Goal: Task Accomplishment & Management: Complete application form

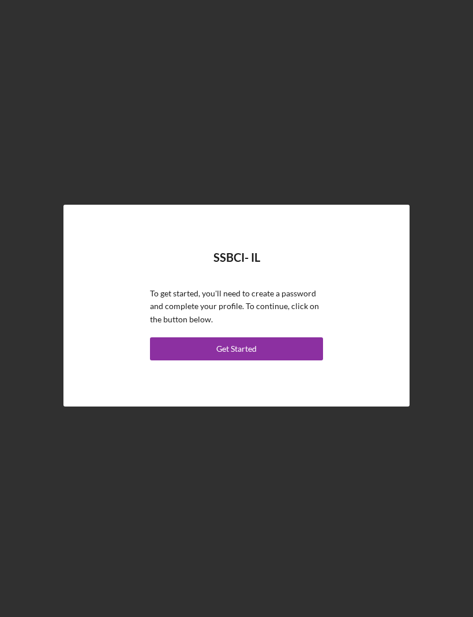
click at [277, 360] on button "Get Started" at bounding box center [236, 348] width 173 height 23
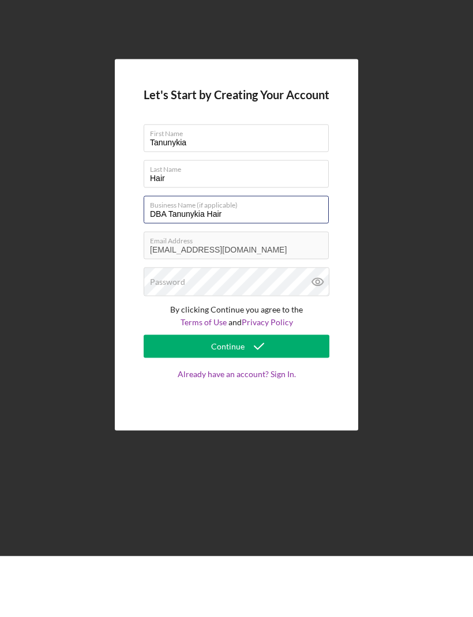
click at [297, 257] on input "DBA Tanunykia Hair" at bounding box center [236, 271] width 185 height 28
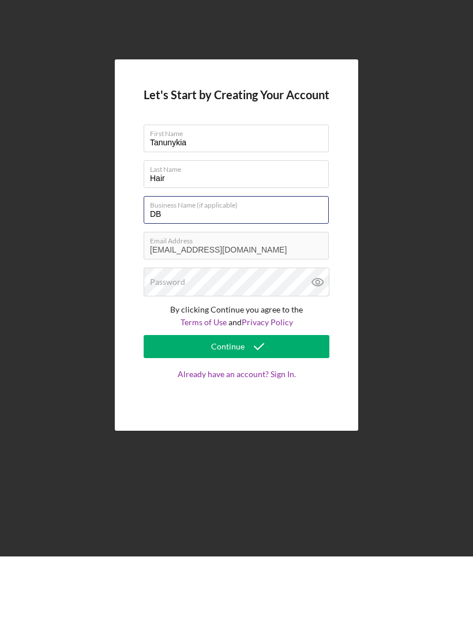
type input "D"
type input "Big Tans Catering LLC"
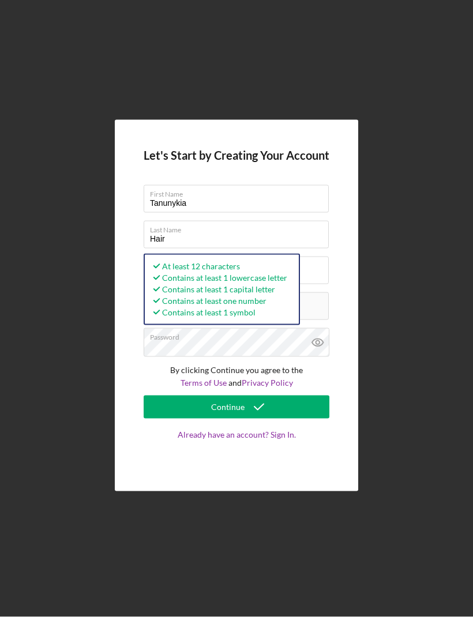
click at [290, 409] on button "Continue" at bounding box center [237, 407] width 186 height 23
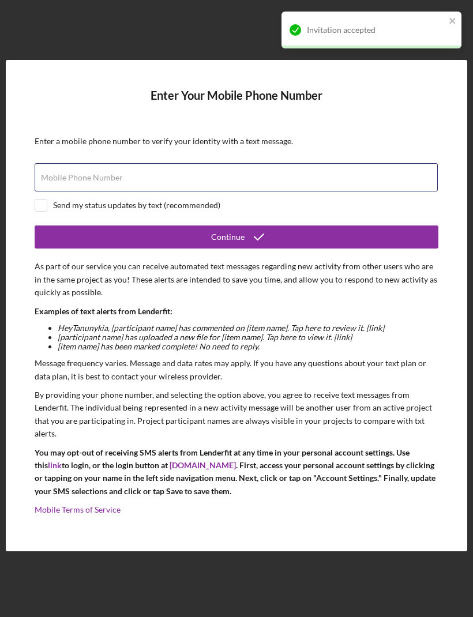
click at [416, 192] on div "Mobile Phone Number" at bounding box center [237, 177] width 404 height 29
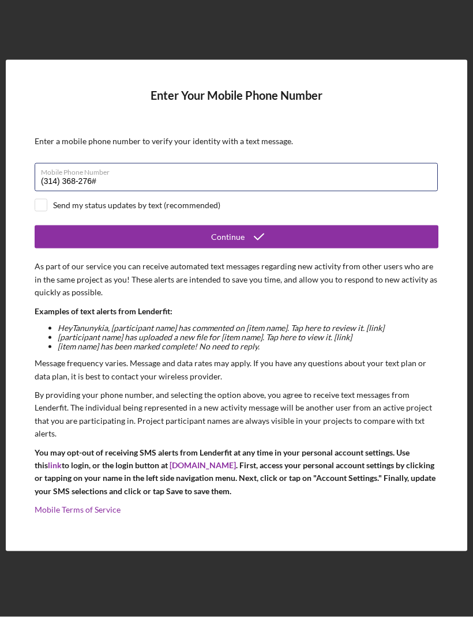
type input "(314) 368-2764"
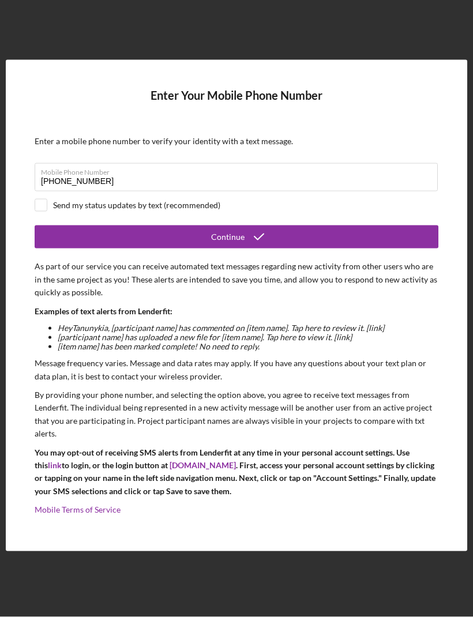
click at [46, 211] on input "checkbox" at bounding box center [41, 205] width 12 height 12
checkbox input "true"
click at [277, 248] on button "Continue" at bounding box center [237, 236] width 404 height 23
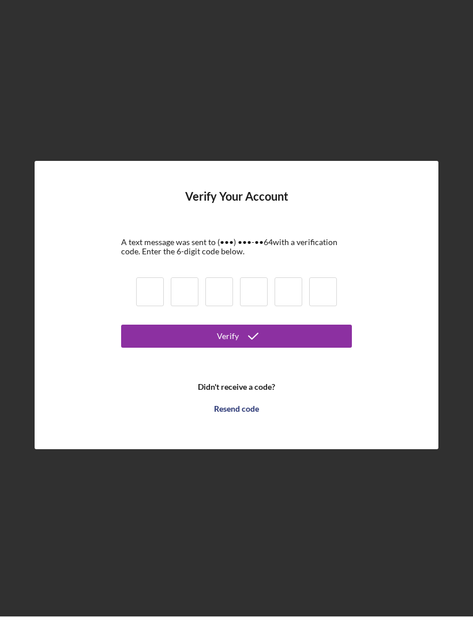
click at [157, 302] on input at bounding box center [150, 292] width 28 height 29
type input "7"
type input "9"
type input "2"
type input "0"
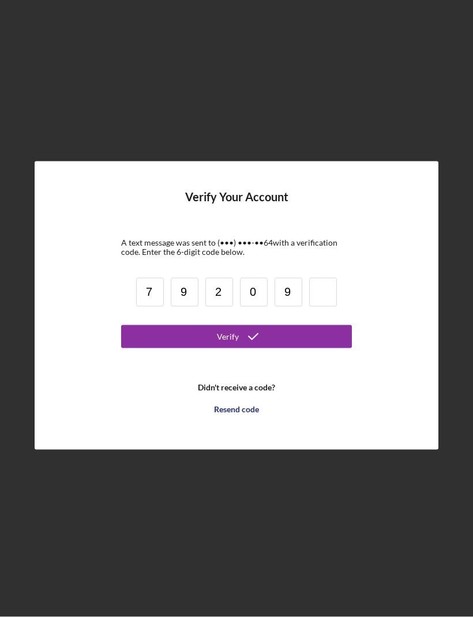
type input "9"
click at [325, 348] on button "Verify" at bounding box center [236, 336] width 231 height 23
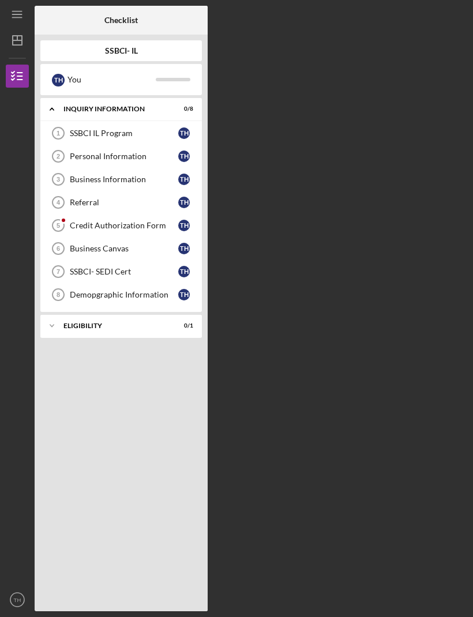
scroll to position [27, 0]
click at [89, 409] on div "Icon/Expander Inquiry Information 0 / 8 SSBCI IL Program 1 SSBCI IL Program T H…" at bounding box center [120, 351] width 161 height 507
click at [149, 97] on div "Icon/Expander Inquiry Information 0 / 8" at bounding box center [120, 109] width 161 height 24
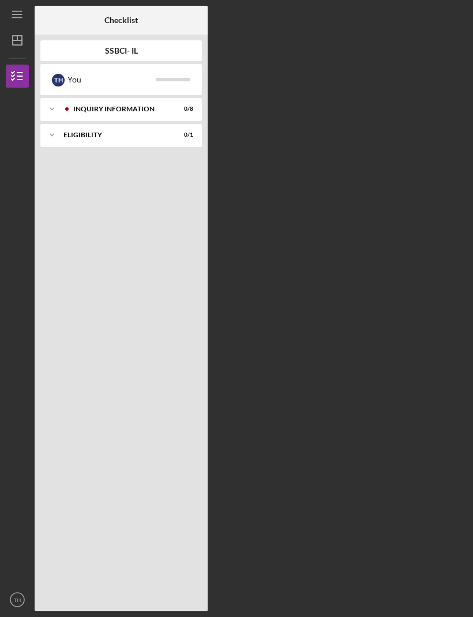
click at [164, 106] on div "Inquiry Information" at bounding box center [118, 109] width 91 height 7
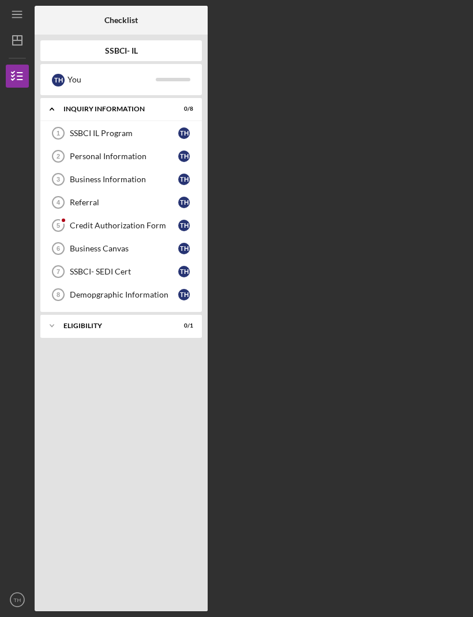
click at [146, 129] on div "SSBCI IL Program" at bounding box center [124, 133] width 108 height 9
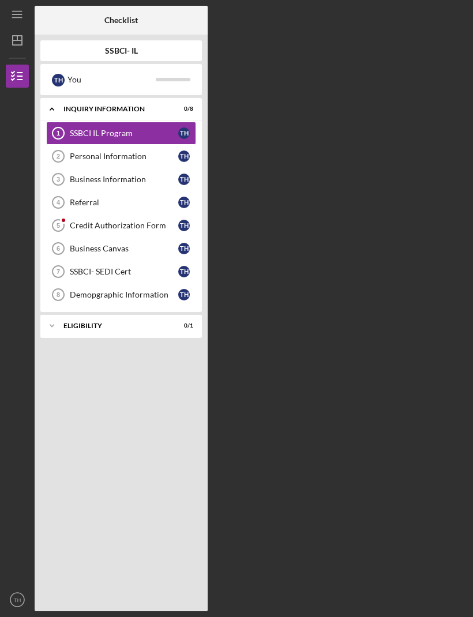
scroll to position [38, 0]
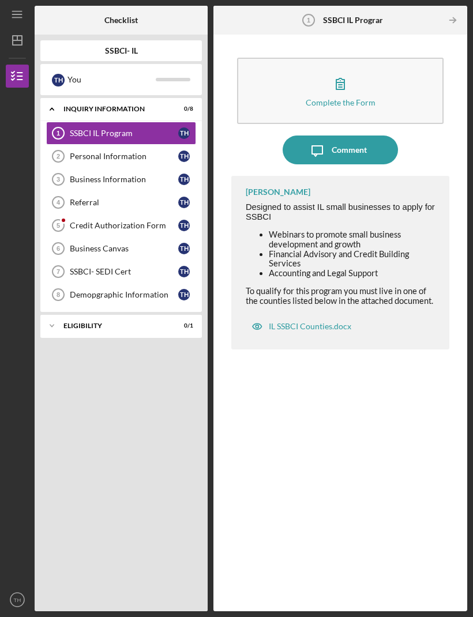
click at [360, 98] on div "Complete the Form" at bounding box center [341, 102] width 70 height 9
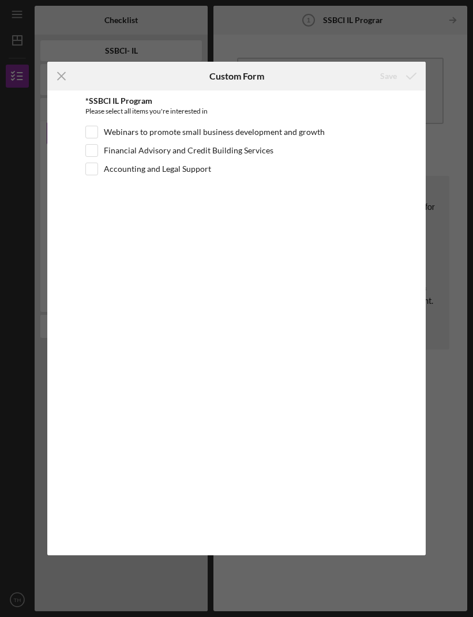
click at [86, 131] on input "Webinars to promote small business development and growth" at bounding box center [92, 132] width 12 height 12
checkbox input "true"
click at [91, 149] on input "Financial Advisory and Credit Building Services" at bounding box center [92, 151] width 12 height 12
checkbox input "true"
click at [90, 168] on input "Accounting and Legal Support" at bounding box center [92, 169] width 12 height 12
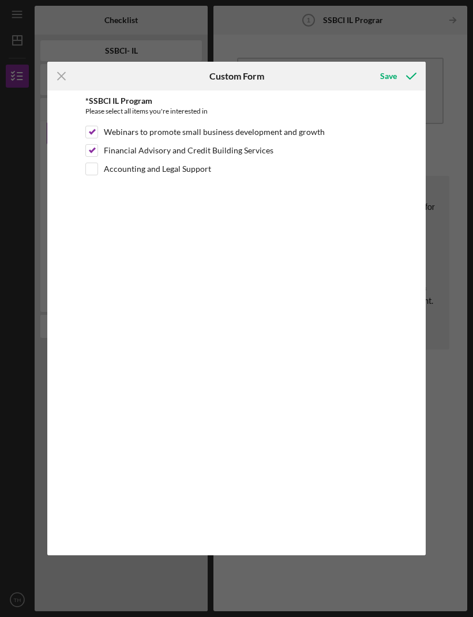
checkbox input "true"
click at [400, 75] on icon "submit" at bounding box center [411, 76] width 29 height 29
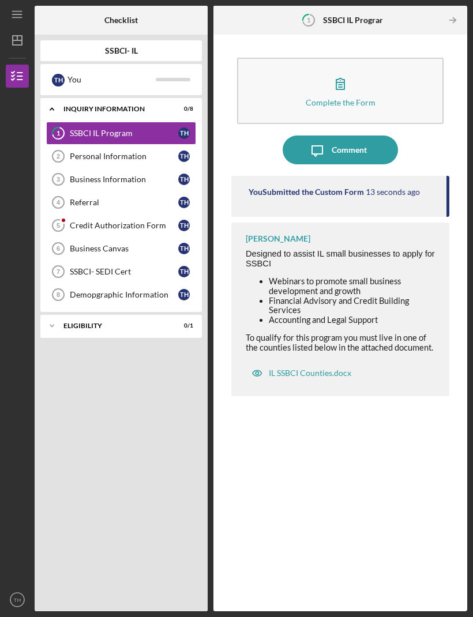
click at [72, 165] on icon "Business Information 3" at bounding box center [58, 179] width 29 height 29
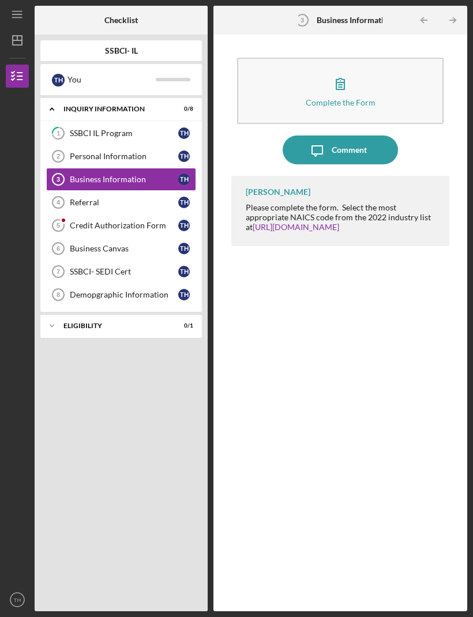
click at [73, 152] on div "Personal Information" at bounding box center [124, 156] width 108 height 9
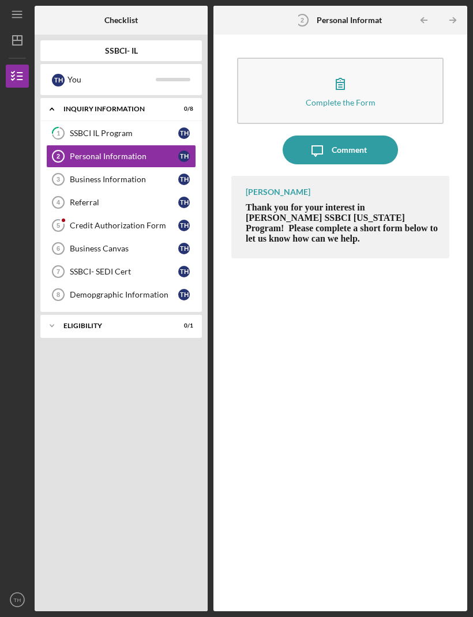
click at [366, 98] on div "Complete the Form" at bounding box center [341, 102] width 70 height 9
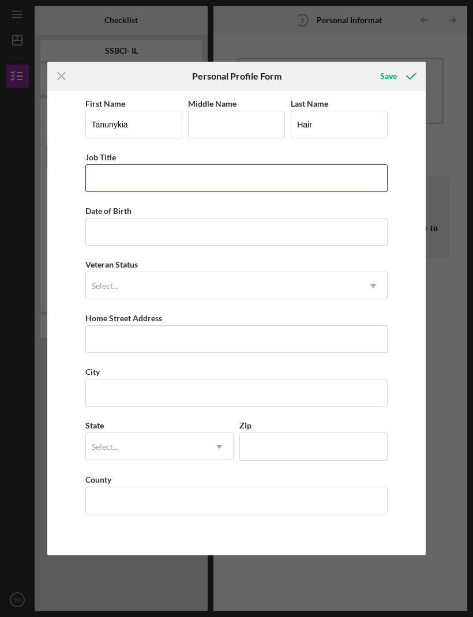
click at [270, 179] on input "Job Title" at bounding box center [236, 178] width 303 height 28
type input "O"
type input "Cook"
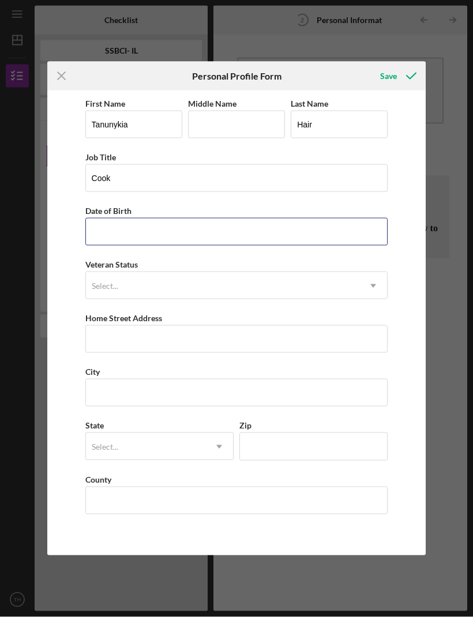
click at [356, 229] on input "Date of Birth" at bounding box center [236, 232] width 303 height 28
type input "04/22/1993"
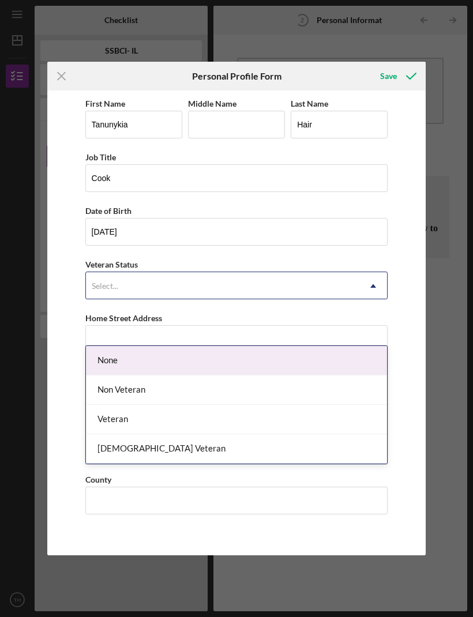
click at [357, 375] on div "Non Veteran" at bounding box center [237, 389] width 302 height 29
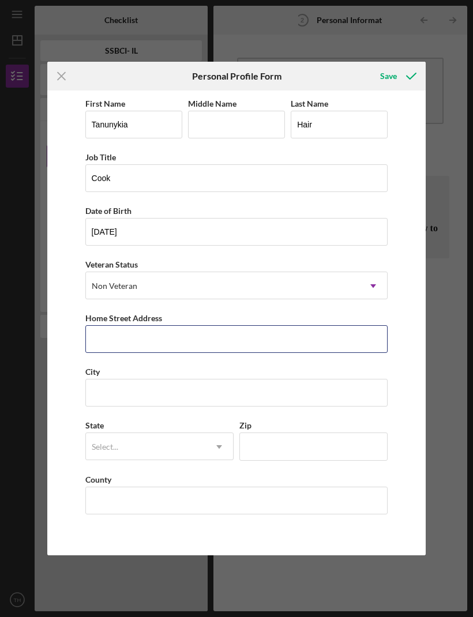
click at [359, 353] on input "Home Street Address" at bounding box center [236, 339] width 303 height 28
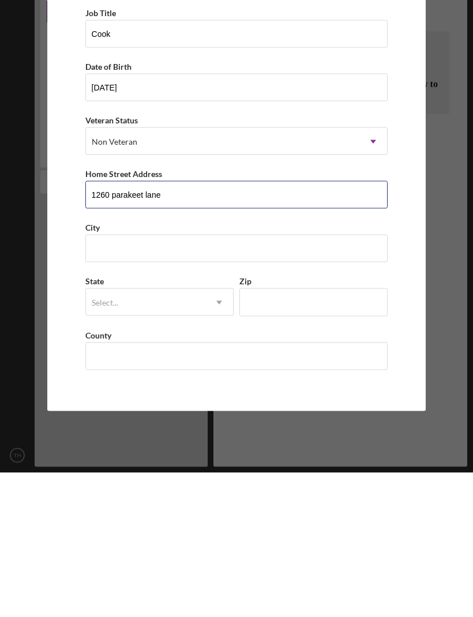
type input "1260 parakeet lane"
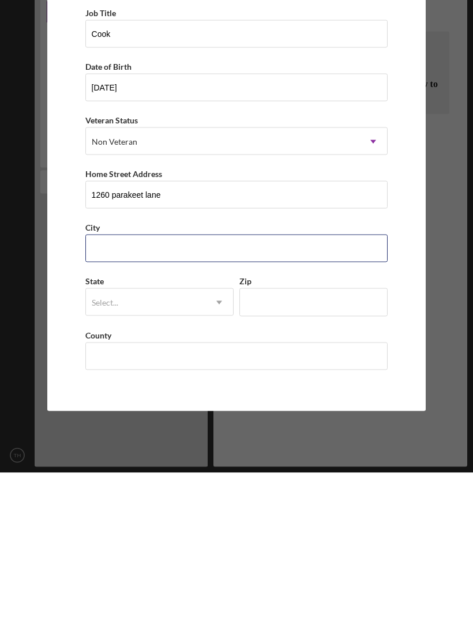
click at [361, 379] on input "City" at bounding box center [236, 393] width 303 height 28
type input "Florissant"
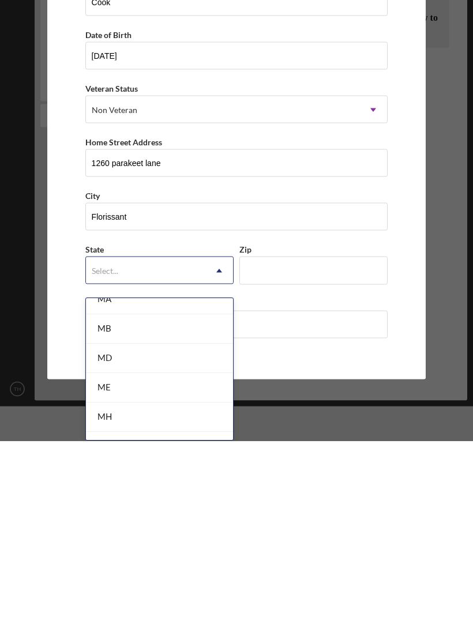
scroll to position [840, 0]
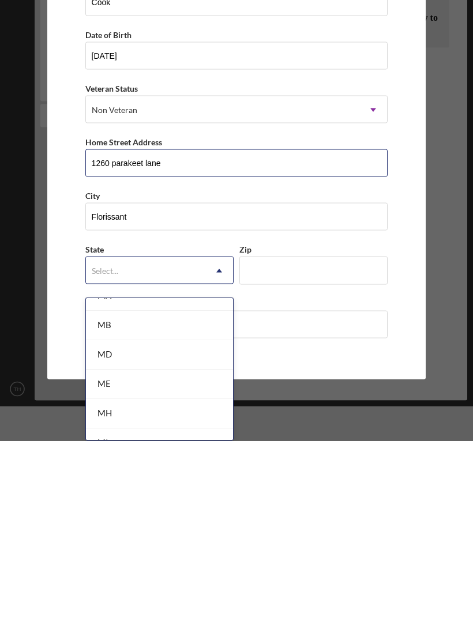
click at [292, 325] on input "1260 parakeet lane" at bounding box center [236, 339] width 303 height 28
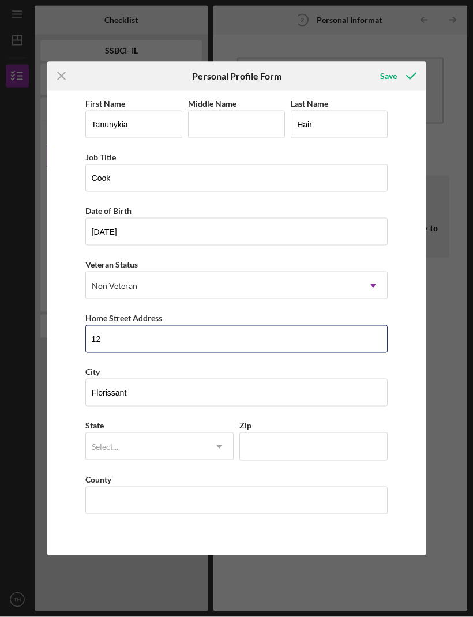
type input "1"
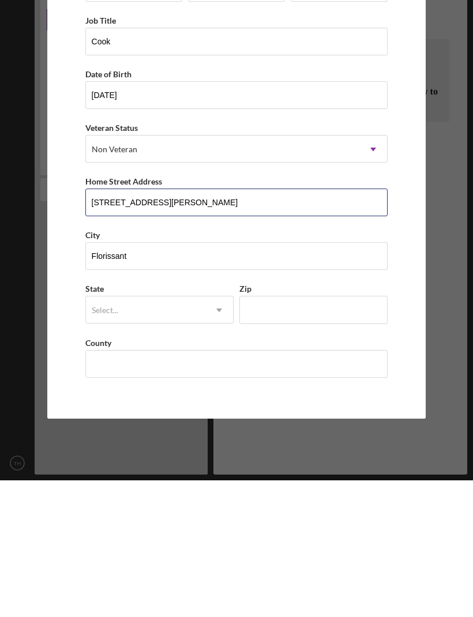
type input "709 st Nicholas drive"
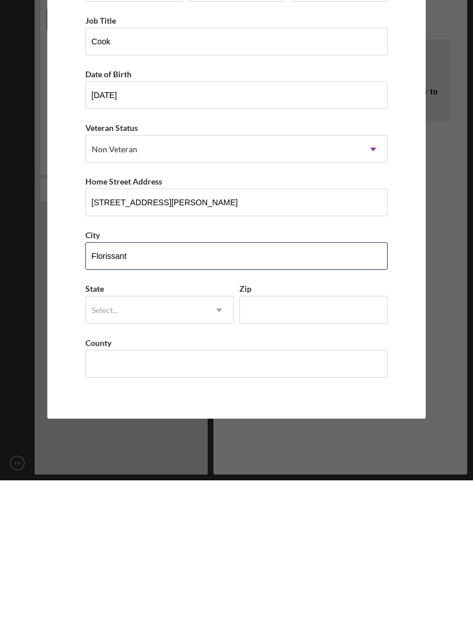
click at [315, 379] on input "Florissant" at bounding box center [236, 393] width 303 height 28
type input "F"
type input "Cahokia"
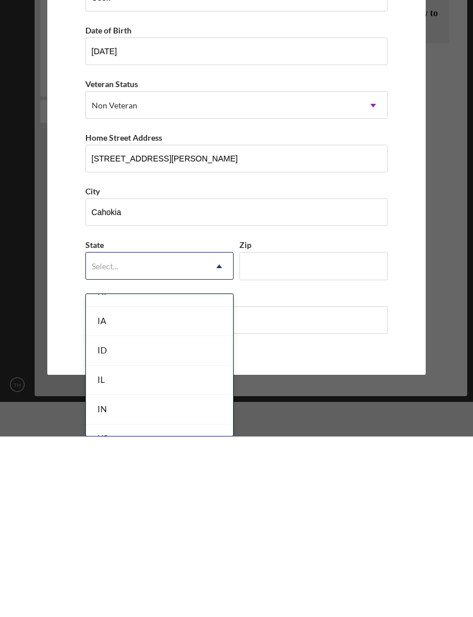
scroll to position [594, 0]
click at [105, 409] on div "IL" at bounding box center [159, 570] width 147 height 29
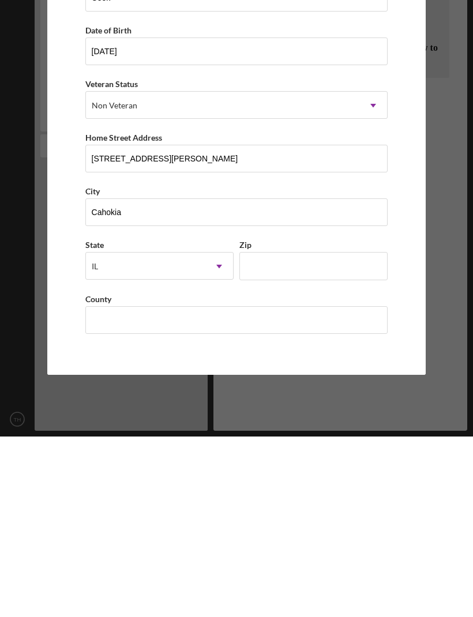
scroll to position [38, 0]
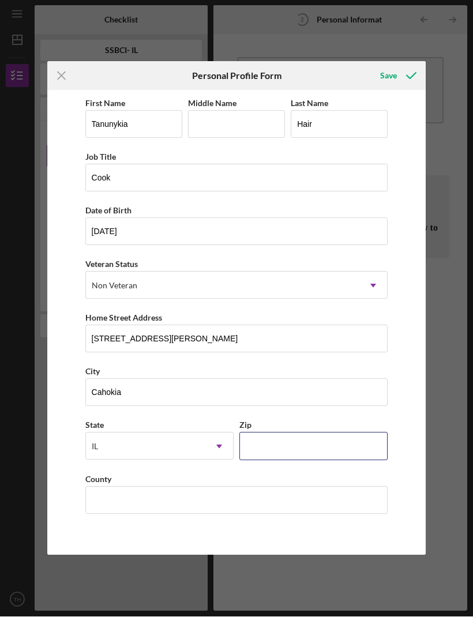
click at [268, 409] on input "Zip" at bounding box center [313, 446] width 148 height 28
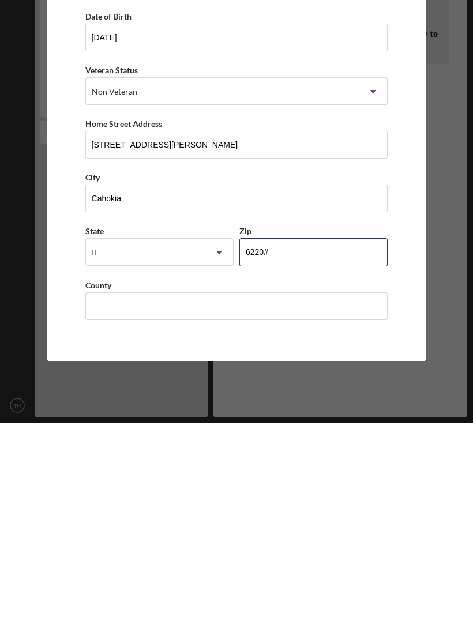
type input "62206"
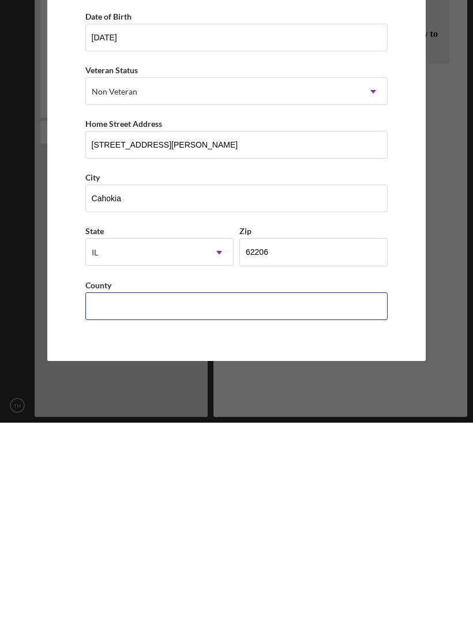
click at [343, 409] on input "County" at bounding box center [236, 501] width 303 height 28
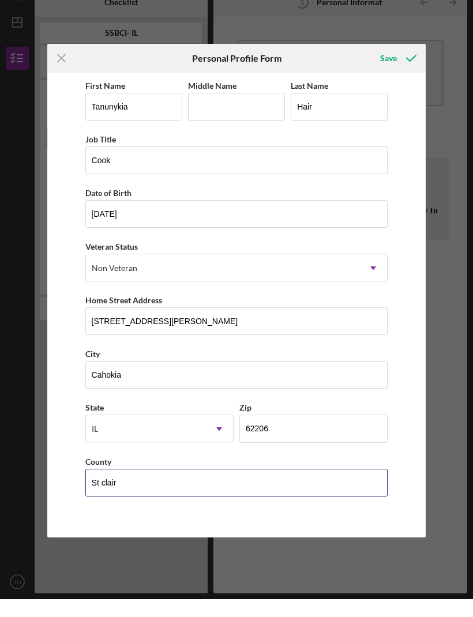
scroll to position [0, 0]
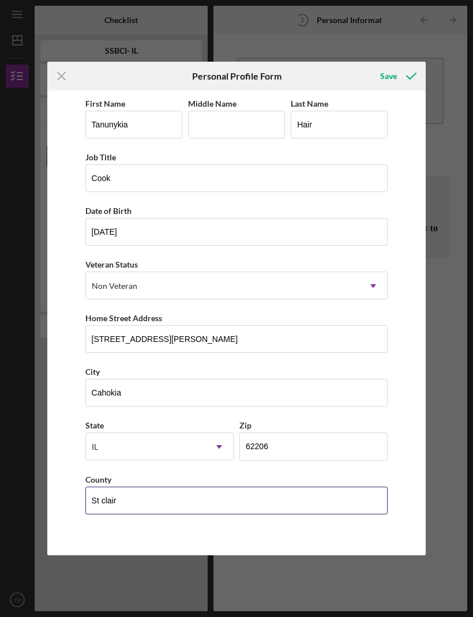
type input "St clair"
click at [398, 78] on icon "submit" at bounding box center [411, 76] width 29 height 29
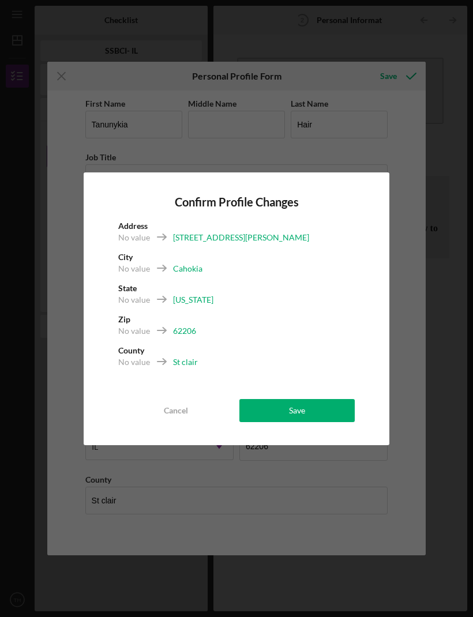
click at [330, 406] on button "Save" at bounding box center [296, 410] width 115 height 23
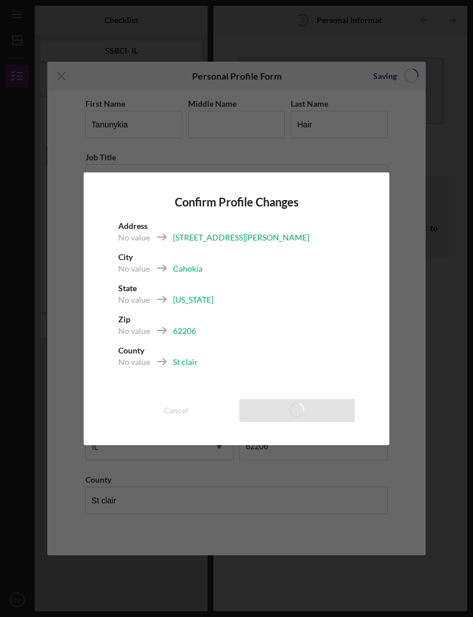
scroll to position [38, 0]
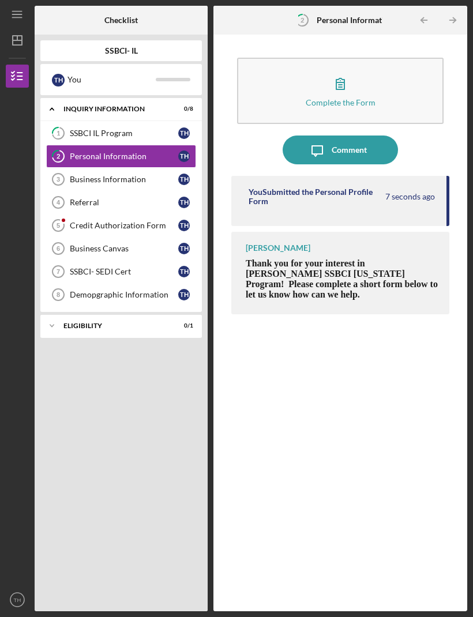
click at [74, 168] on link "Business Information 3 Business Information T H" at bounding box center [121, 179] width 150 height 23
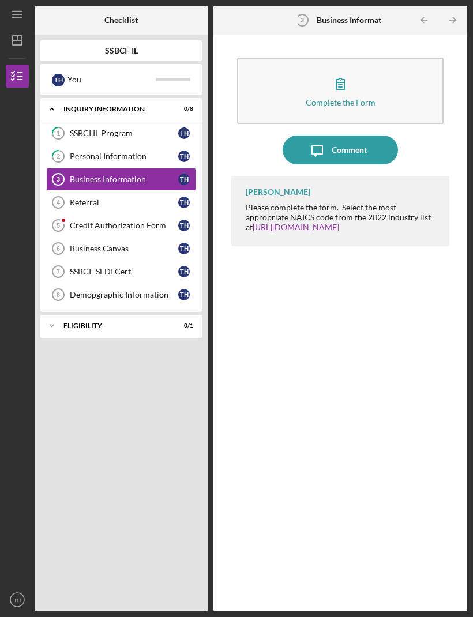
click at [73, 152] on div "Personal Information" at bounding box center [124, 156] width 108 height 9
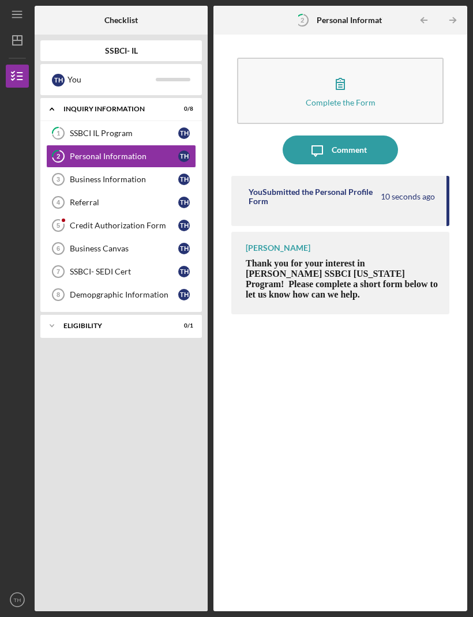
click at [351, 98] on div "Complete the Form" at bounding box center [341, 102] width 70 height 9
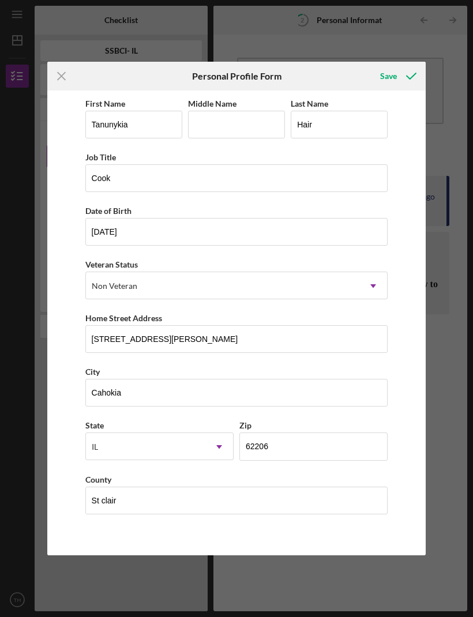
click at [401, 68] on icon "submit" at bounding box center [411, 76] width 29 height 29
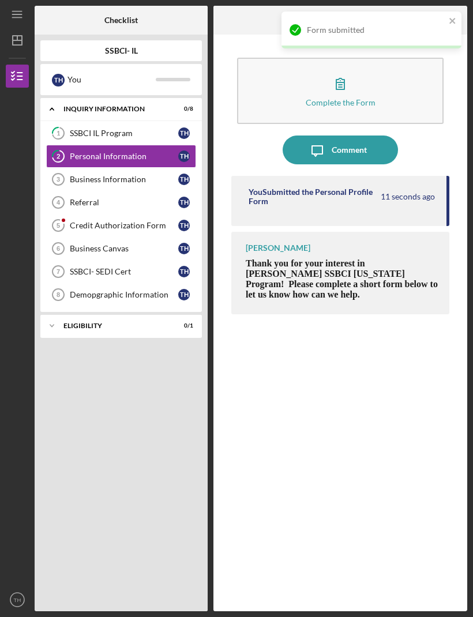
click at [75, 175] on div "Business Information" at bounding box center [124, 179] width 108 height 9
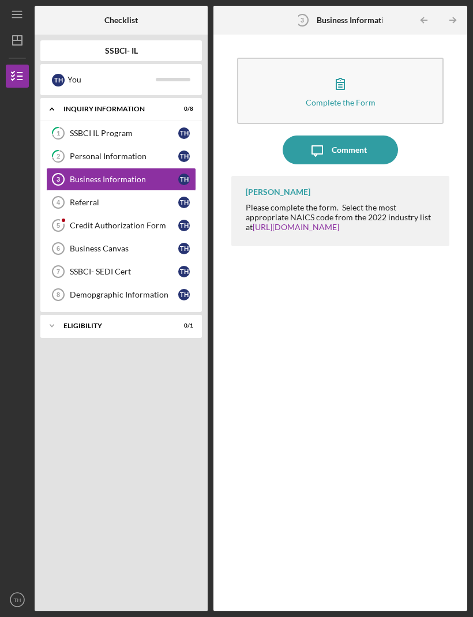
click at [358, 98] on div "Complete the Form" at bounding box center [341, 102] width 70 height 9
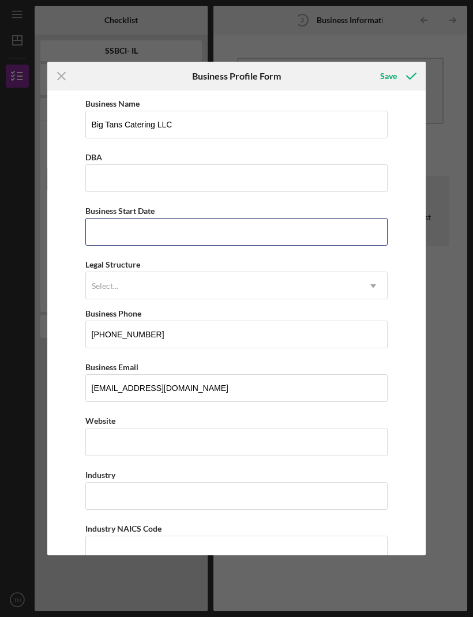
click at [353, 246] on input "Business Start Date" at bounding box center [236, 232] width 303 height 28
type input "02/20/2022"
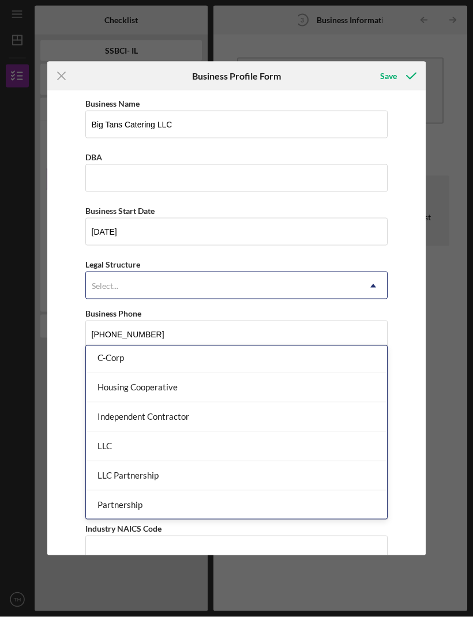
scroll to position [38, 0]
click at [355, 409] on div "LLC" at bounding box center [237, 446] width 302 height 29
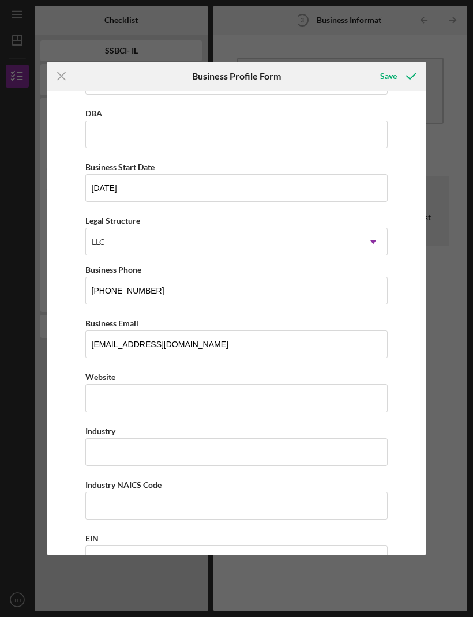
scroll to position [44, 0]
click at [385, 352] on input "tanunykia1@gmail.com" at bounding box center [236, 344] width 303 height 28
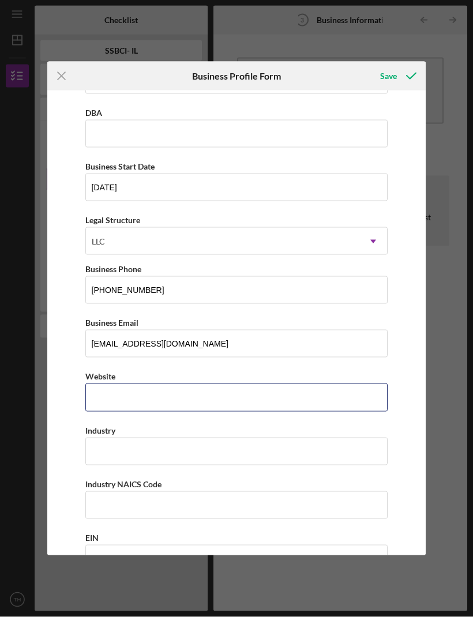
click at [386, 399] on input "Website" at bounding box center [236, 397] width 303 height 28
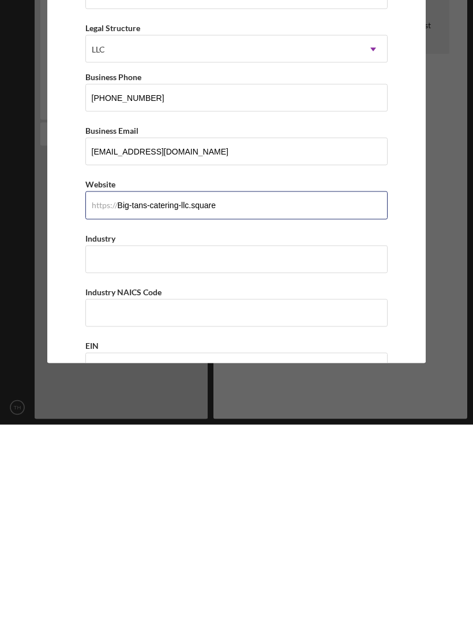
type input "Big-tans-catering-llc.square"
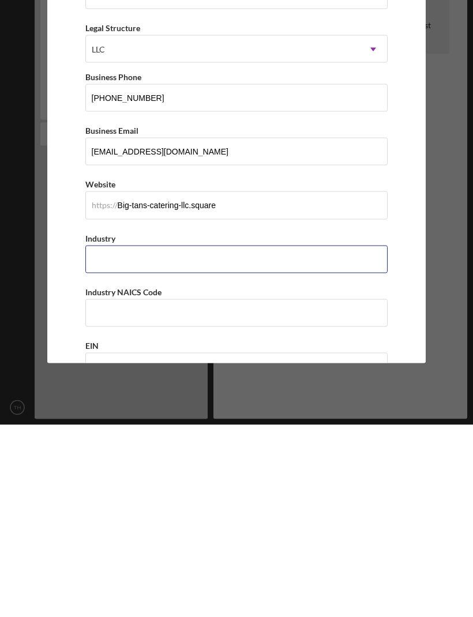
click at [331, 409] on input "Industry" at bounding box center [236, 452] width 303 height 28
click at [451, 352] on div "Icon/Menu Close Business Profile Form Save Business Name Big Tans Catering LLC …" at bounding box center [236, 308] width 473 height 617
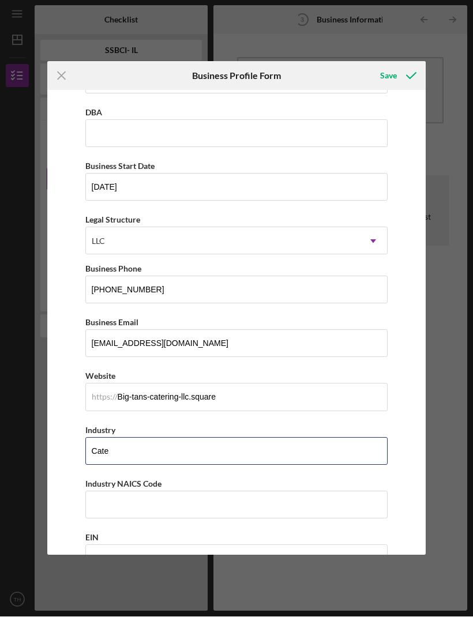
click at [261, 409] on input "Cate" at bounding box center [236, 452] width 303 height 28
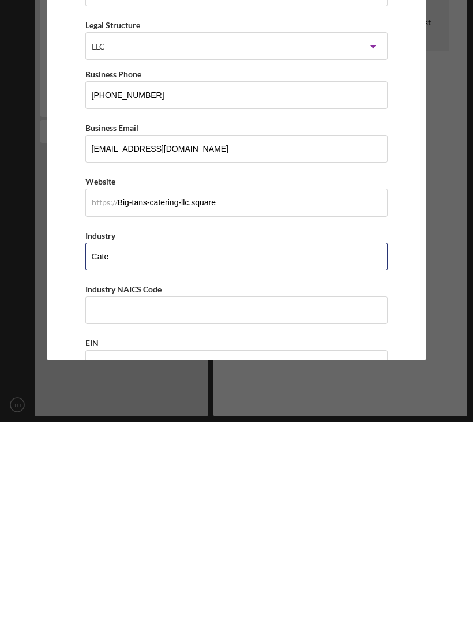
click at [359, 409] on input "Cate" at bounding box center [236, 452] width 303 height 28
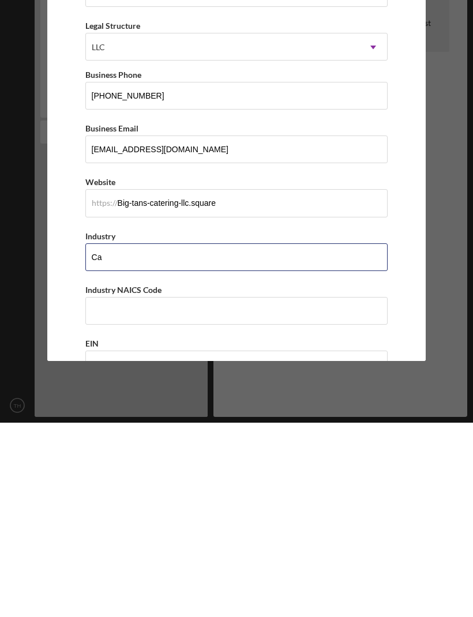
type input "C"
type input "Food"
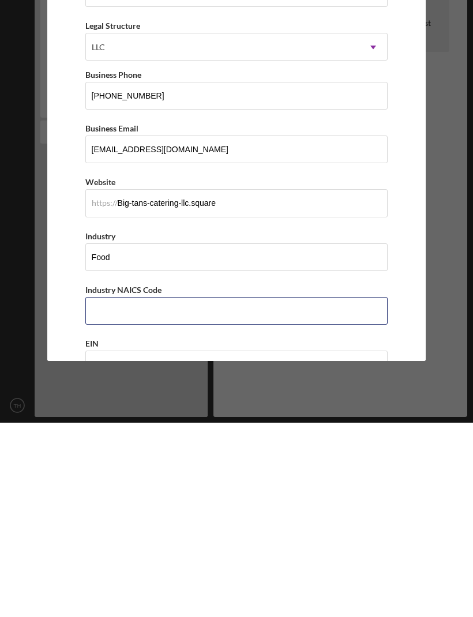
click at [258, 409] on input "Industry NAICS Code" at bounding box center [236, 505] width 303 height 28
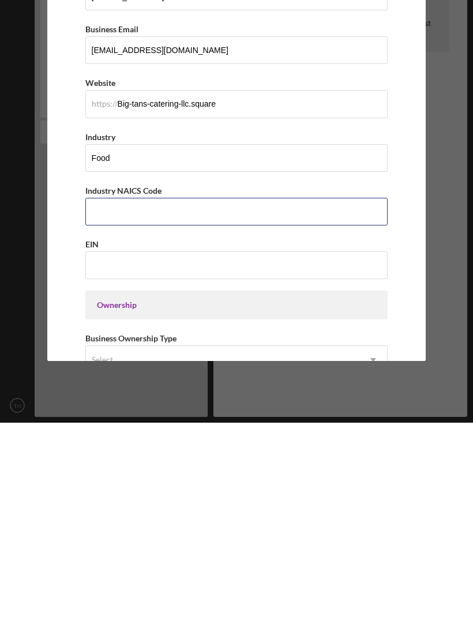
scroll to position [150, 0]
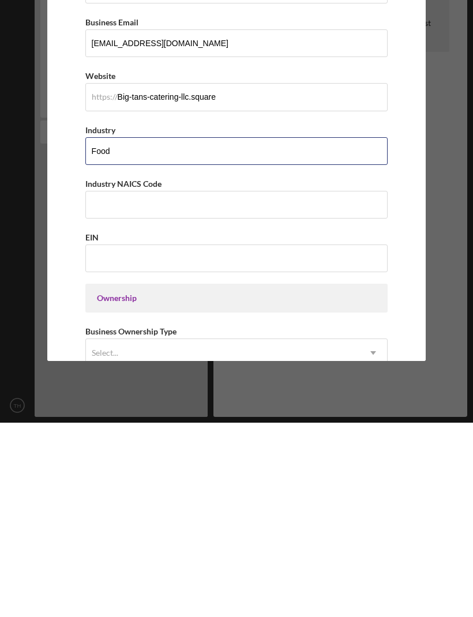
click at [370, 332] on input "Food" at bounding box center [236, 346] width 303 height 28
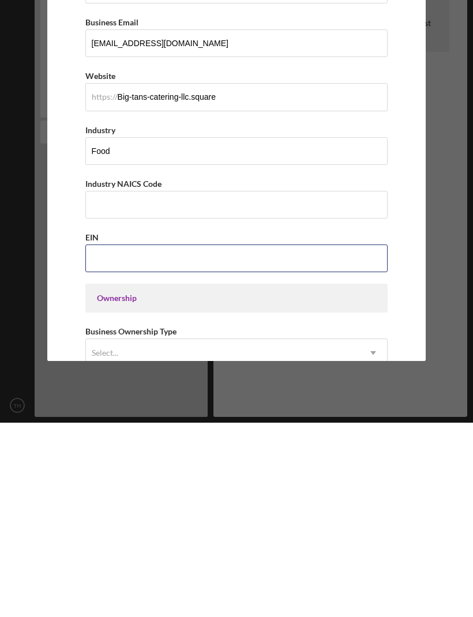
click at [365, 409] on input "EIN" at bounding box center [236, 453] width 303 height 28
type input "39-3637802"
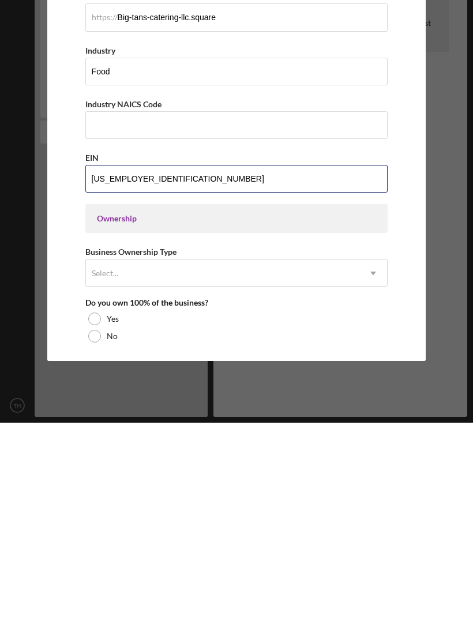
scroll to position [231, 0]
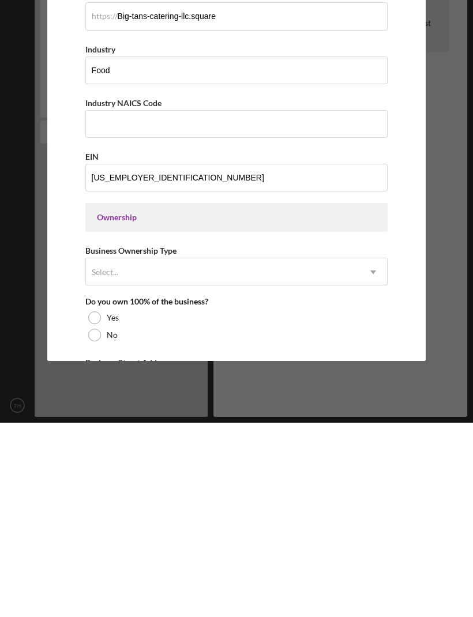
click at [360, 407] on div "Ownership" at bounding box center [237, 411] width 280 height 9
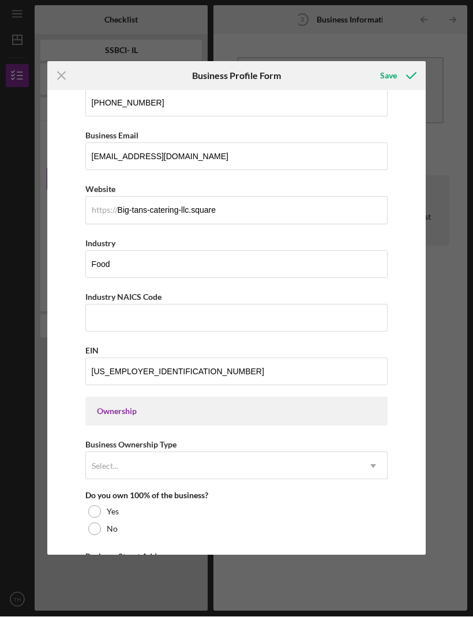
scroll to position [269, 0]
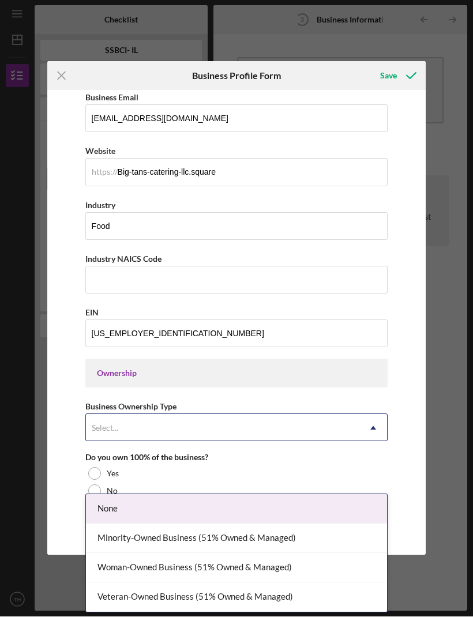
click at [351, 409] on div "Woman-Owned Business (51% Owned & Managed)" at bounding box center [237, 567] width 302 height 29
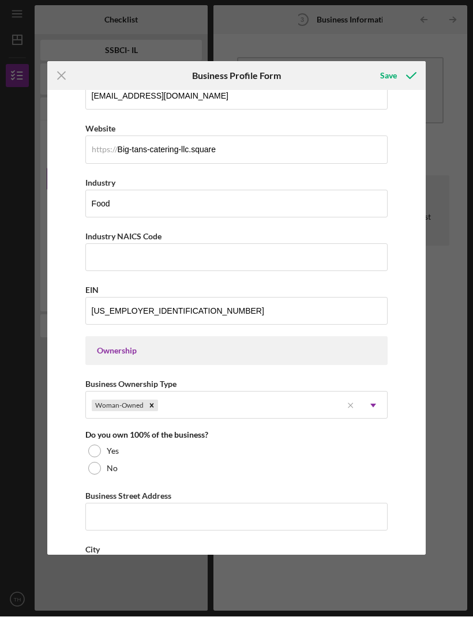
scroll to position [296, 0]
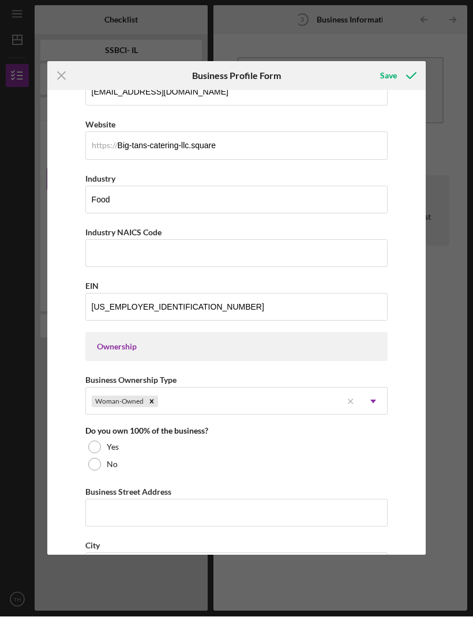
click at [99, 409] on div "Yes" at bounding box center [236, 447] width 303 height 17
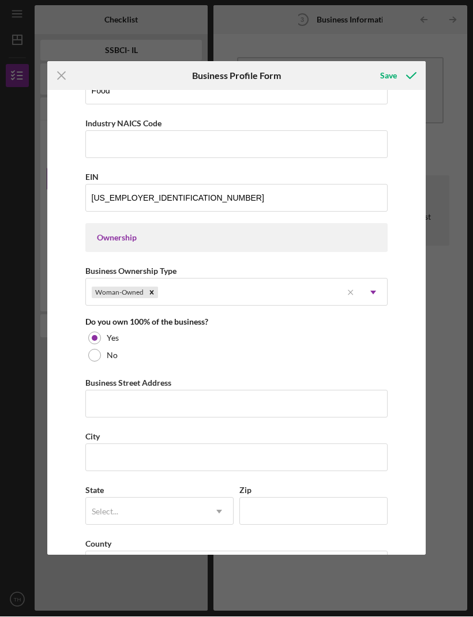
scroll to position [406, 0]
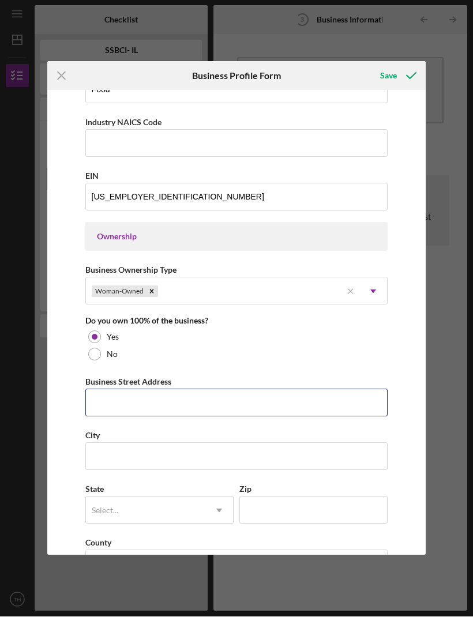
click at [306, 409] on input "Business Street Address" at bounding box center [236, 403] width 303 height 28
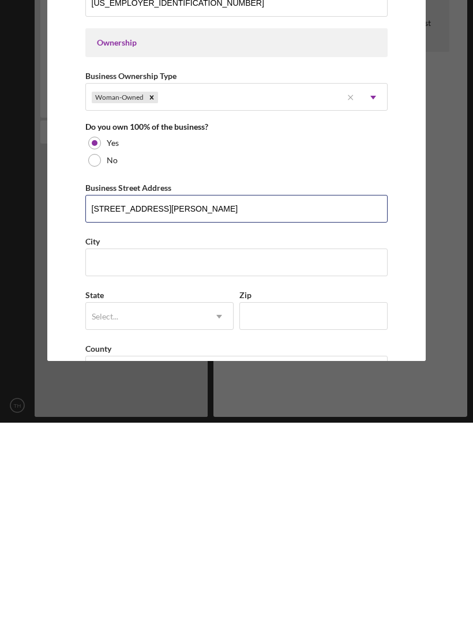
type input "112 St. Paul drive"
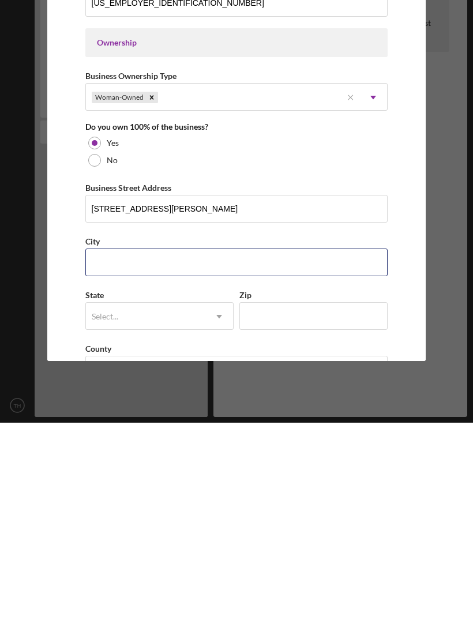
click at [259, 409] on input "City" at bounding box center [236, 457] width 303 height 28
type input "Cahokia"
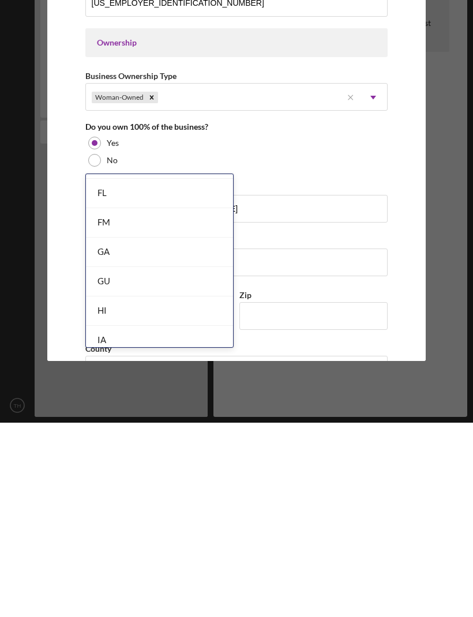
scroll to position [551, 0]
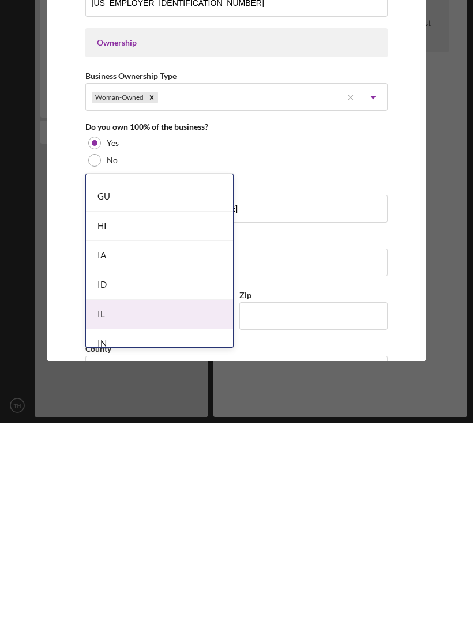
click at [157, 409] on div "IL" at bounding box center [159, 508] width 147 height 29
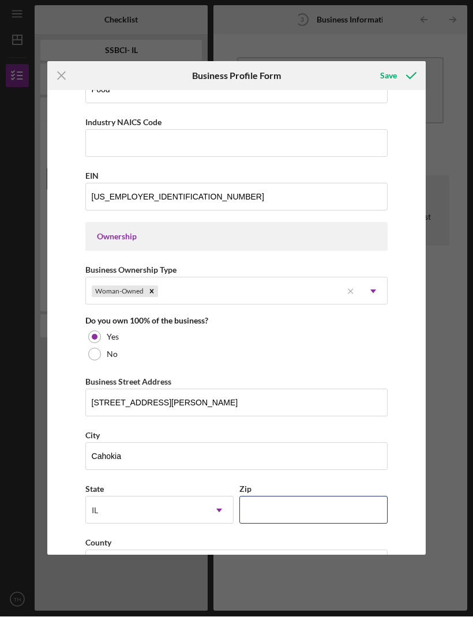
click at [302, 409] on input "Zip" at bounding box center [313, 510] width 148 height 28
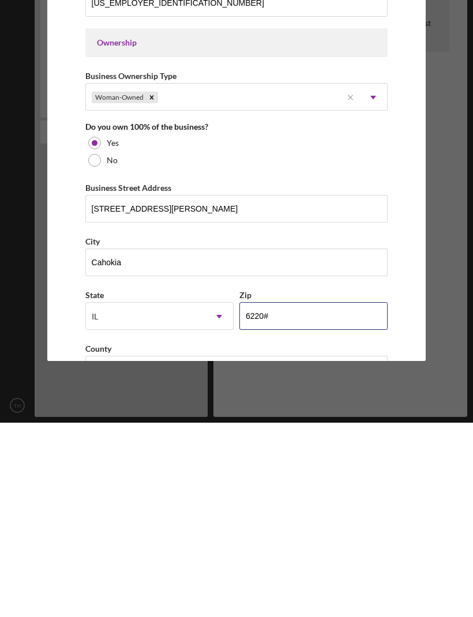
type input "62206"
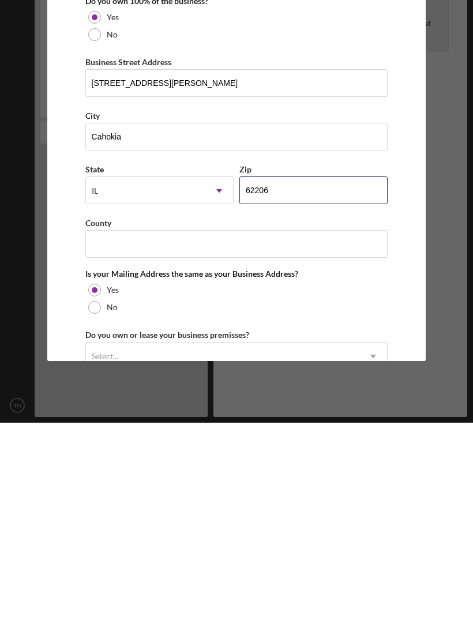
scroll to position [533, 0]
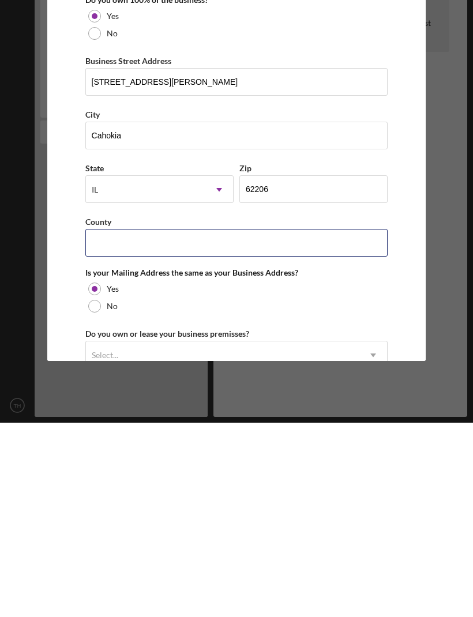
click at [283, 409] on input "County" at bounding box center [236, 437] width 303 height 28
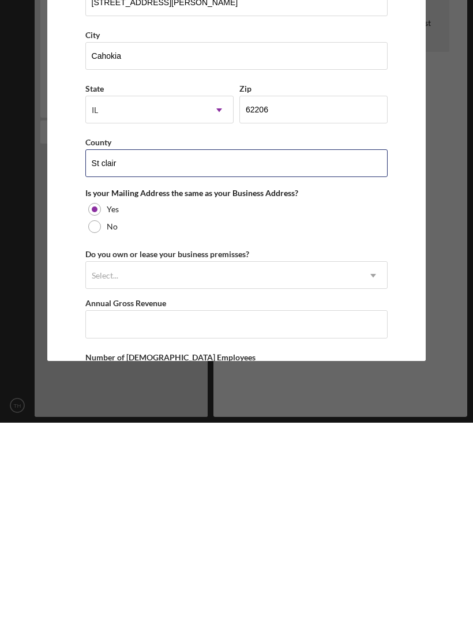
scroll to position [621, 0]
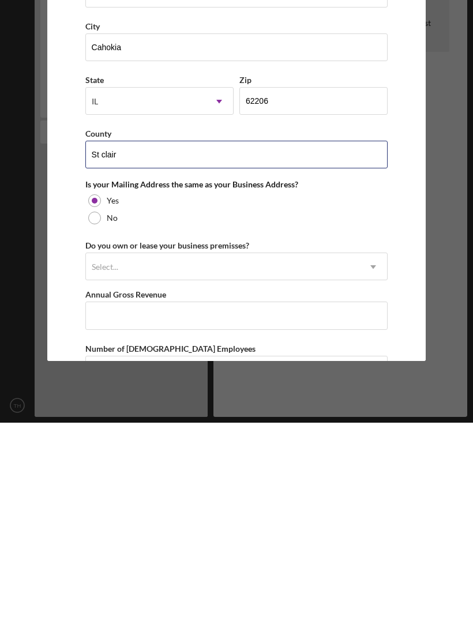
type input "St clair"
click at [320, 404] on div "No" at bounding box center [236, 412] width 303 height 17
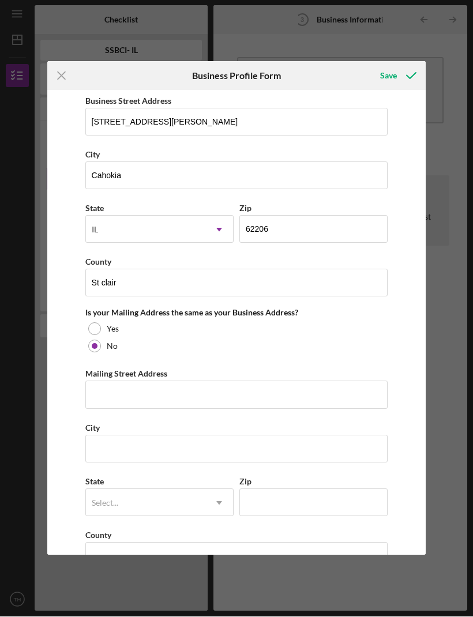
scroll to position [686, 0]
click at [268, 338] on div "Yes" at bounding box center [236, 329] width 303 height 17
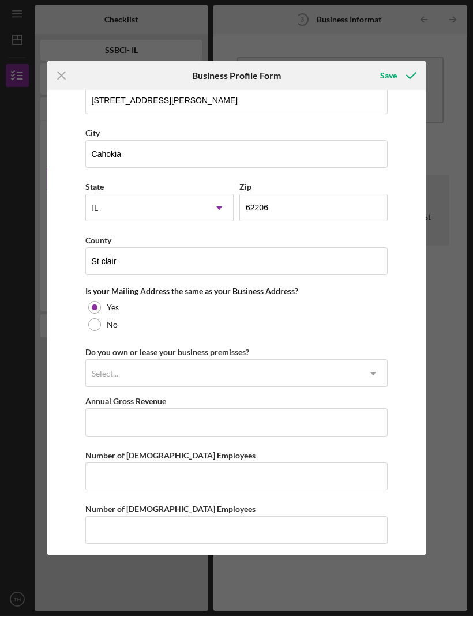
scroll to position [720, 0]
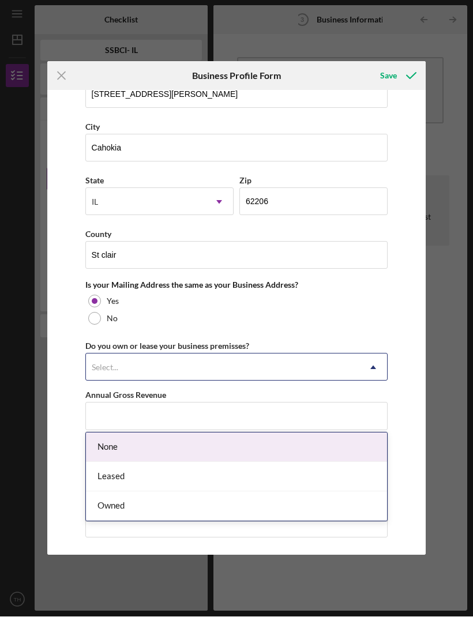
click at [361, 409] on div "None" at bounding box center [237, 447] width 302 height 29
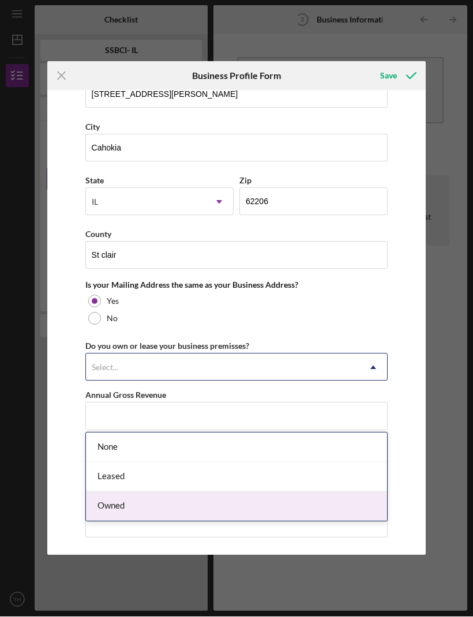
click at [295, 409] on div "Owned" at bounding box center [237, 506] width 302 height 29
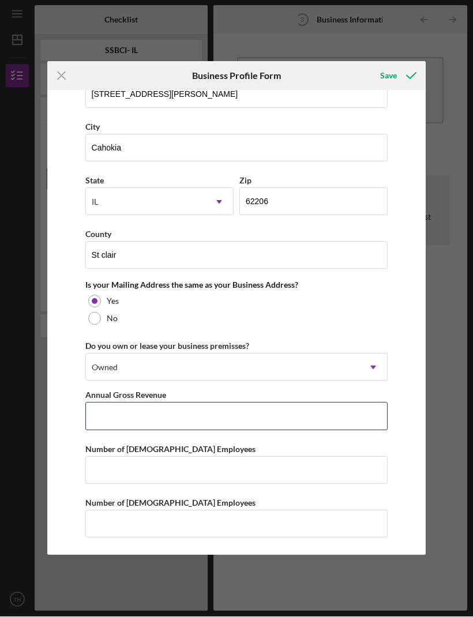
click at [302, 409] on input "Annual Gross Revenue" at bounding box center [236, 416] width 303 height 28
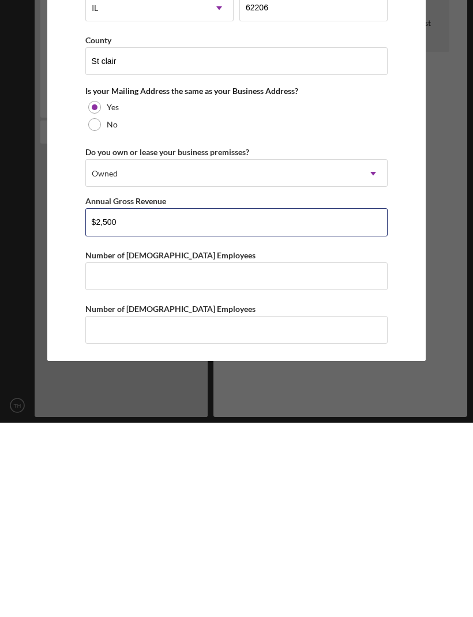
type input "$25,000"
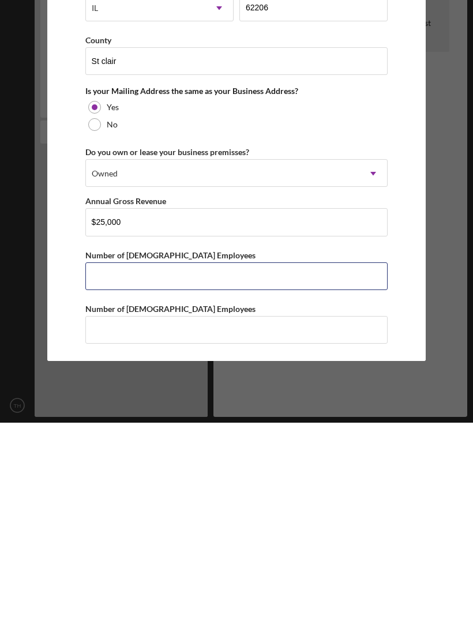
click at [345, 409] on input "Number of Full-Time Employees" at bounding box center [236, 471] width 303 height 28
type input "1"
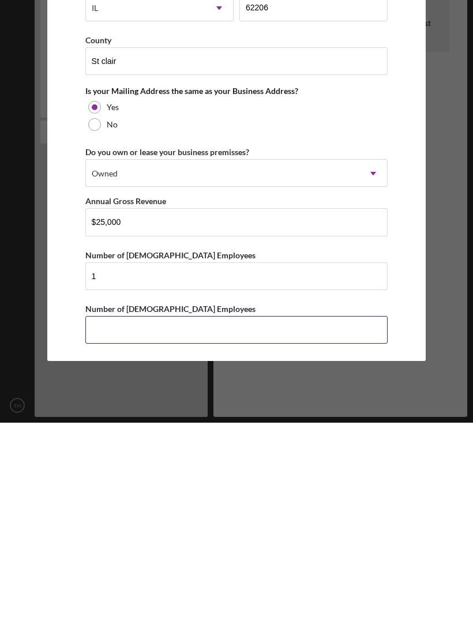
click at [295, 409] on input "Number of Part-Time Employees" at bounding box center [236, 524] width 303 height 28
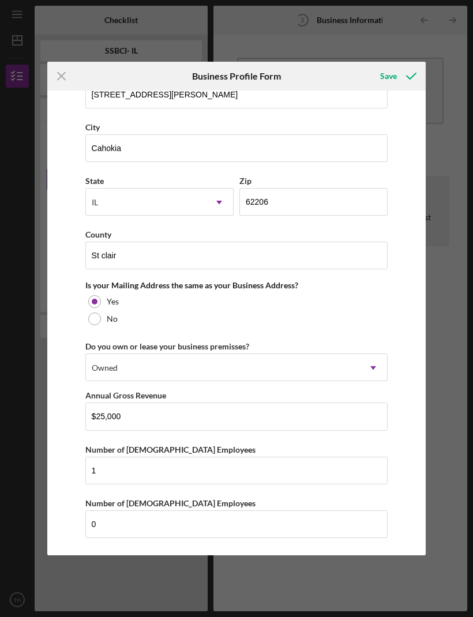
scroll to position [732, 0]
type input "0"
click at [322, 409] on input "1" at bounding box center [236, 471] width 303 height 28
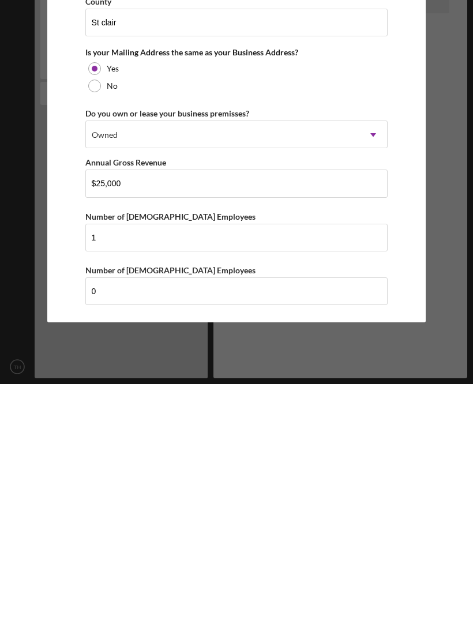
click at [381, 330] on div "Icon/Menu Close Business Profile Form Save Business Name Big Tans Catering LLC …" at bounding box center [236, 308] width 473 height 617
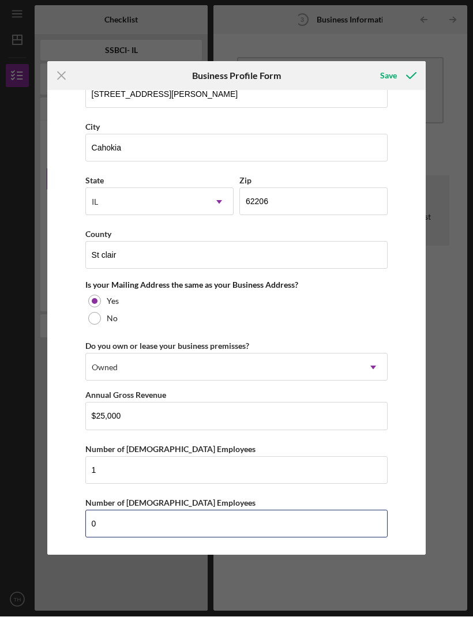
click at [223, 409] on input "0" at bounding box center [236, 524] width 303 height 28
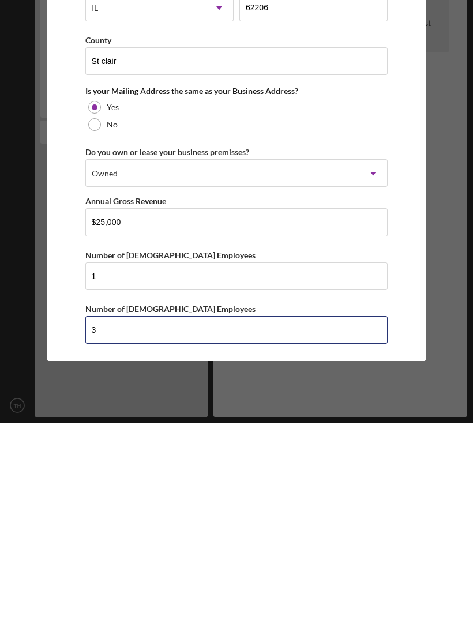
type input "3"
click at [450, 229] on div "Icon/Menu Close Business Profile Form Save Business Name Big Tans Catering LLC …" at bounding box center [236, 308] width 473 height 617
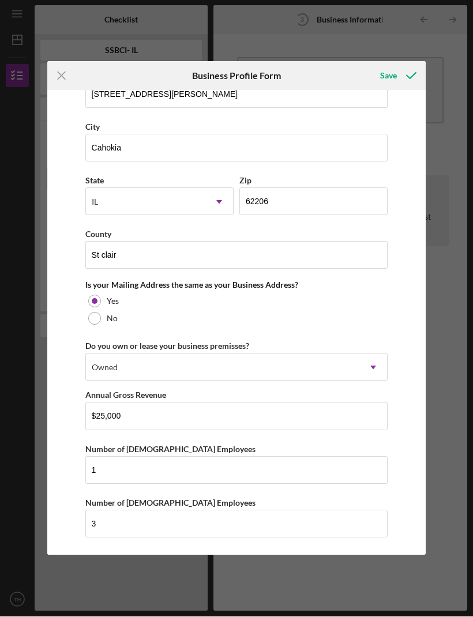
click at [409, 66] on icon "submit" at bounding box center [411, 76] width 29 height 29
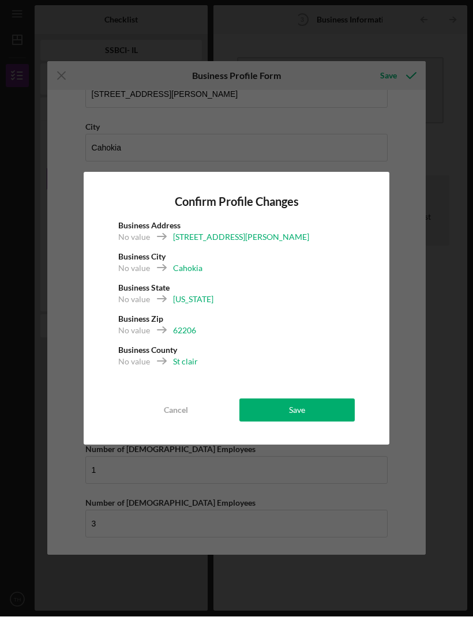
click at [329, 409] on button "Save" at bounding box center [296, 410] width 115 height 23
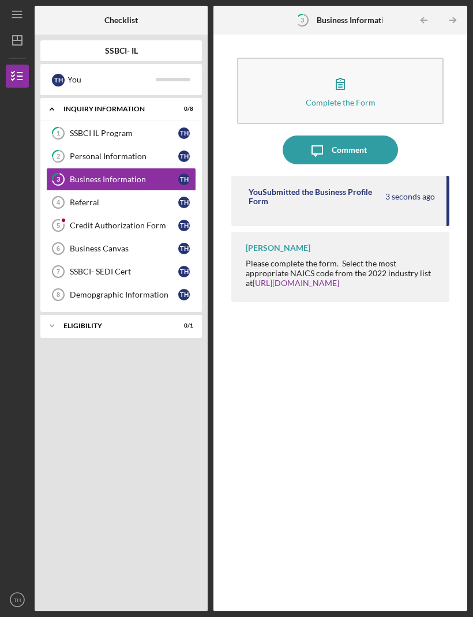
click at [138, 198] on div "Referral" at bounding box center [124, 202] width 108 height 9
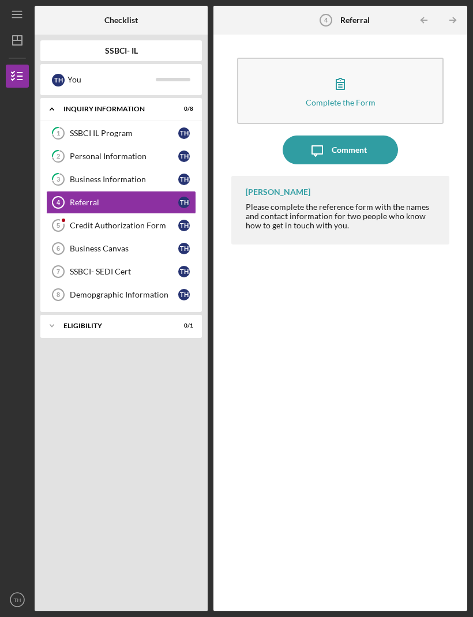
click at [376, 64] on button "Complete the Form Form" at bounding box center [340, 91] width 206 height 66
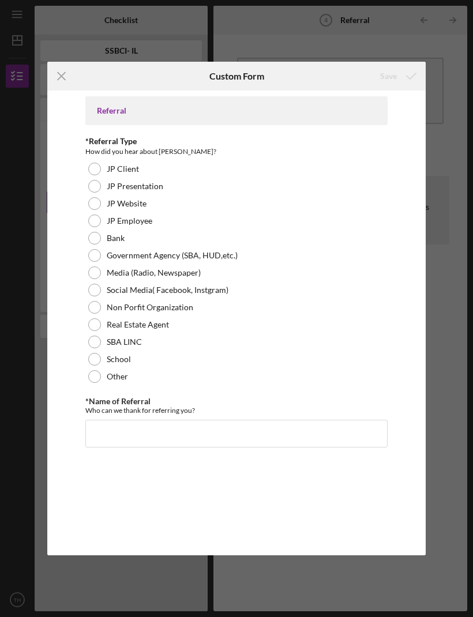
click at [104, 376] on div "Other" at bounding box center [236, 376] width 303 height 17
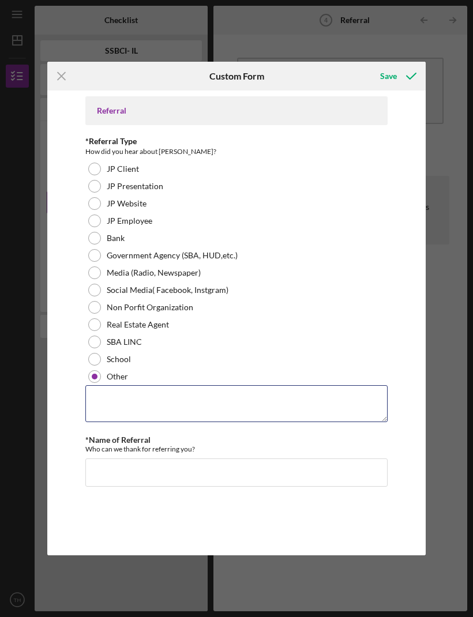
click at [129, 406] on textarea at bounding box center [236, 403] width 303 height 37
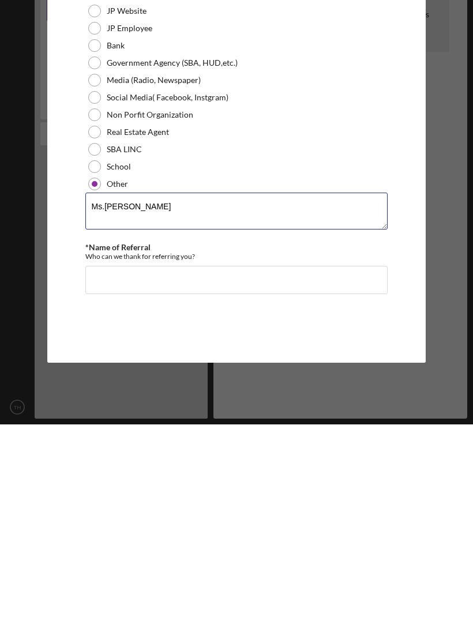
type textarea "Ms.Ann"
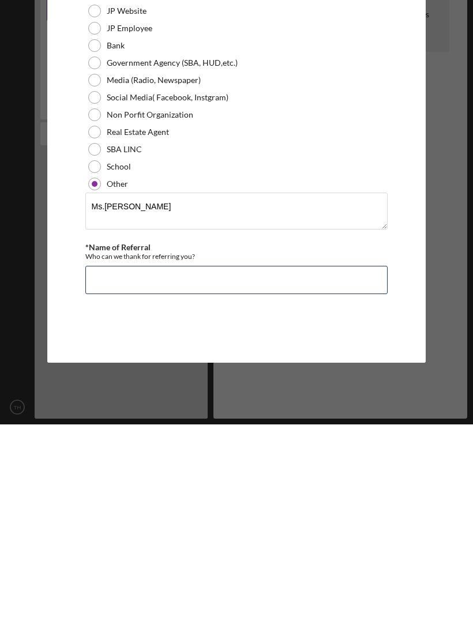
click at [317, 409] on input "*Name of Referral" at bounding box center [236, 472] width 303 height 28
type input "Ms.Ann"
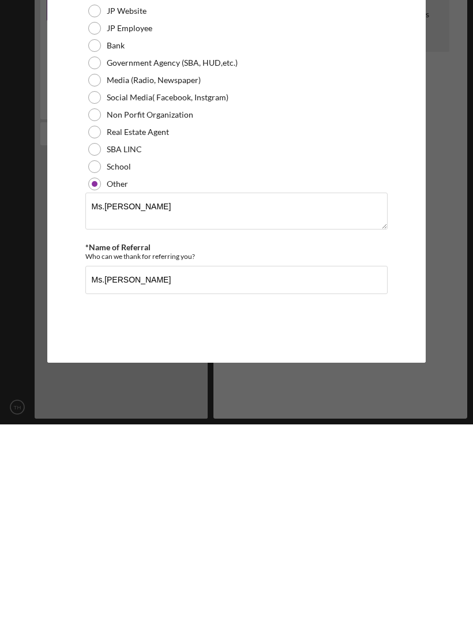
click at [411, 292] on div "Referral *Referral Type How did you hear about Justine PETERSEN? JP Client JP P…" at bounding box center [236, 323] width 378 height 465
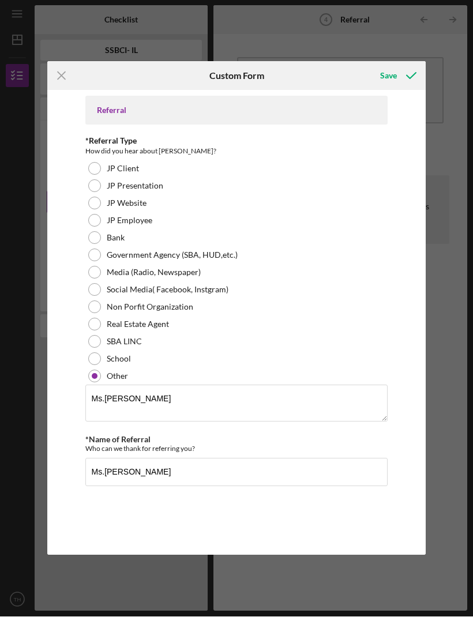
click at [401, 77] on icon "submit" at bounding box center [411, 76] width 29 height 29
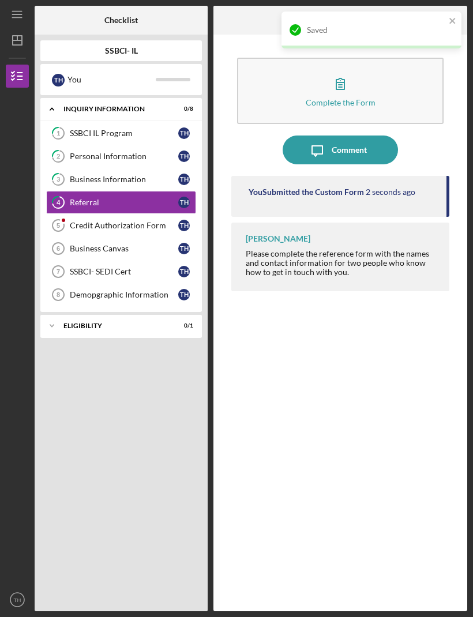
click at [70, 211] on icon "Credit Authorization Form 5" at bounding box center [58, 225] width 29 height 29
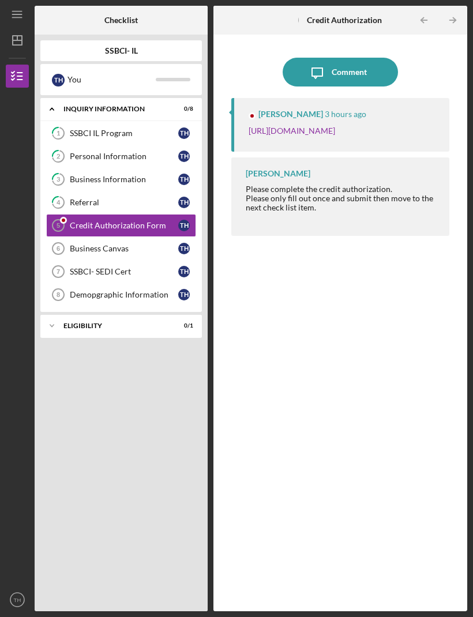
click at [363, 58] on div "Comment" at bounding box center [349, 72] width 35 height 29
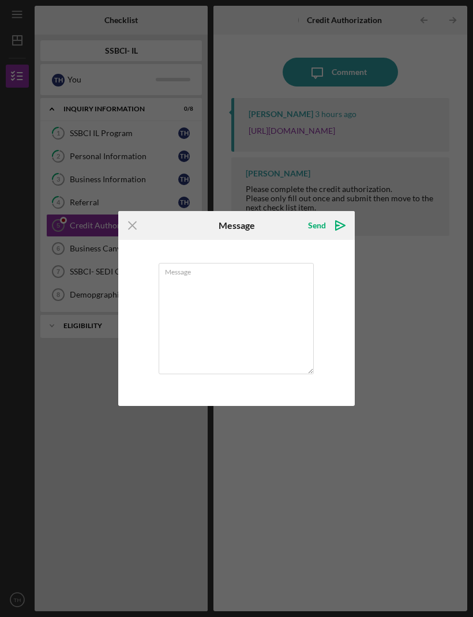
click at [406, 243] on div "Icon/Menu Close Message Send Icon/icon-invite-send Message Cancel Send Icon/ico…" at bounding box center [236, 308] width 473 height 617
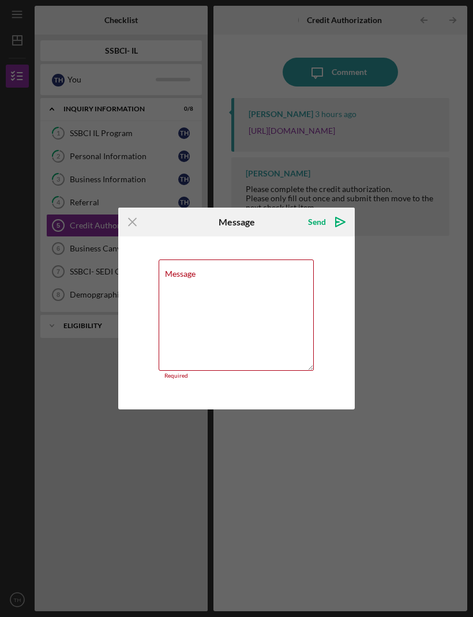
click at [134, 225] on icon "Icon/Menu Close" at bounding box center [132, 222] width 29 height 29
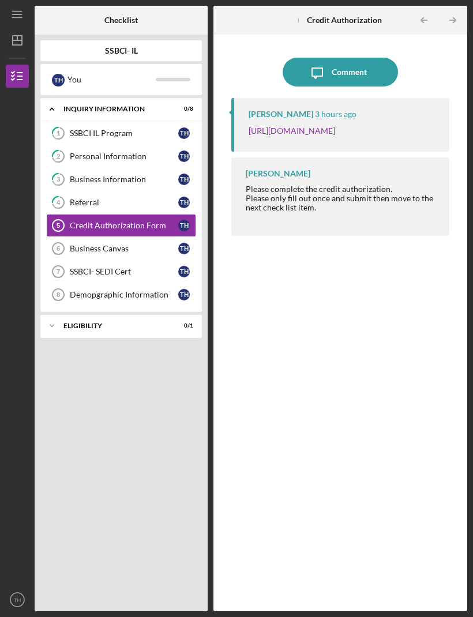
click at [335, 126] on link "[URL][DOMAIN_NAME]" at bounding box center [291, 131] width 86 height 10
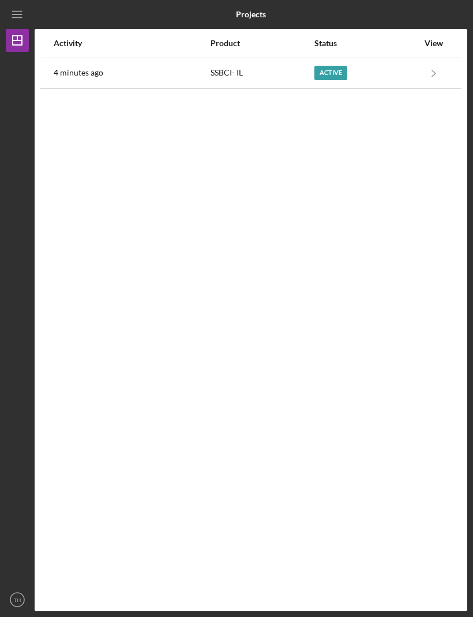
click at [337, 67] on div "Active" at bounding box center [330, 73] width 33 height 14
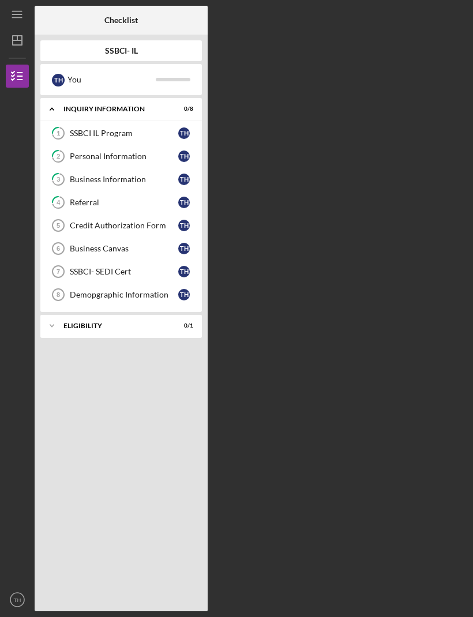
click at [144, 220] on link "Credit Authorization Form 5 Credit Authorization Form T H" at bounding box center [121, 225] width 150 height 23
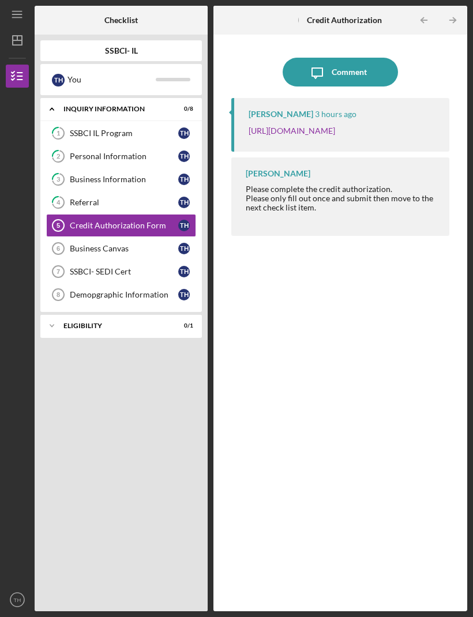
click at [156, 244] on div "Business Canvas" at bounding box center [124, 248] width 108 height 9
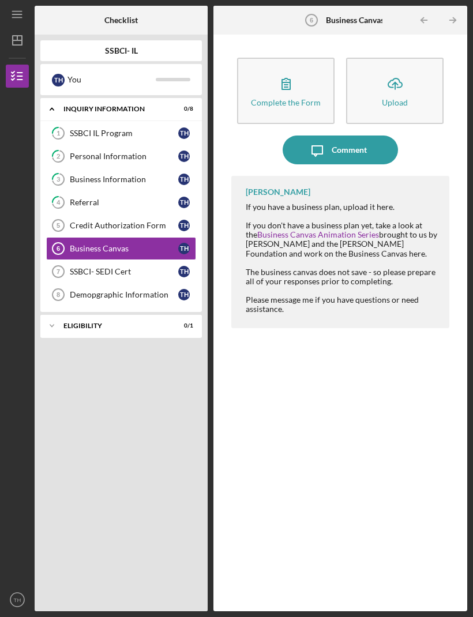
click at [148, 214] on link "Credit Authorization Form 5 Credit Authorization Form T H" at bounding box center [121, 225] width 150 height 23
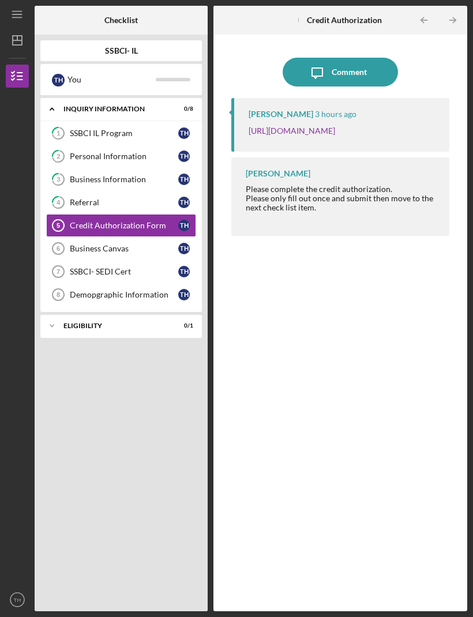
click at [335, 126] on link "[URL][DOMAIN_NAME]" at bounding box center [291, 131] width 86 height 10
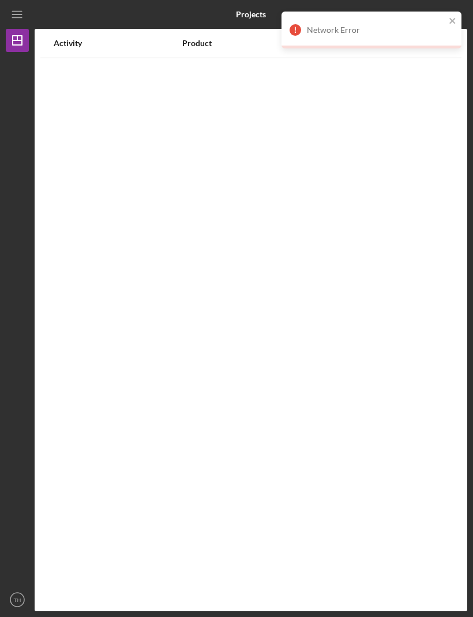
click at [450, 22] on icon "close" at bounding box center [452, 21] width 6 height 6
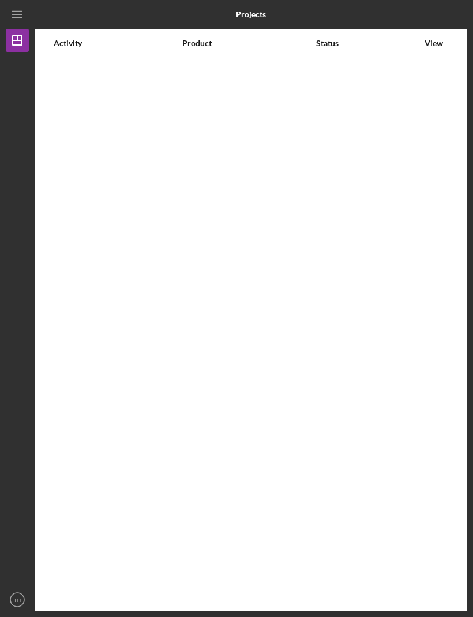
click at [336, 39] on div "Status" at bounding box center [367, 43] width 102 height 9
click at [316, 39] on div "Status" at bounding box center [367, 43] width 102 height 9
click at [74, 47] on div "Activity" at bounding box center [117, 43] width 127 height 9
click at [24, 16] on icon "Icon/Menu" at bounding box center [18, 15] width 26 height 26
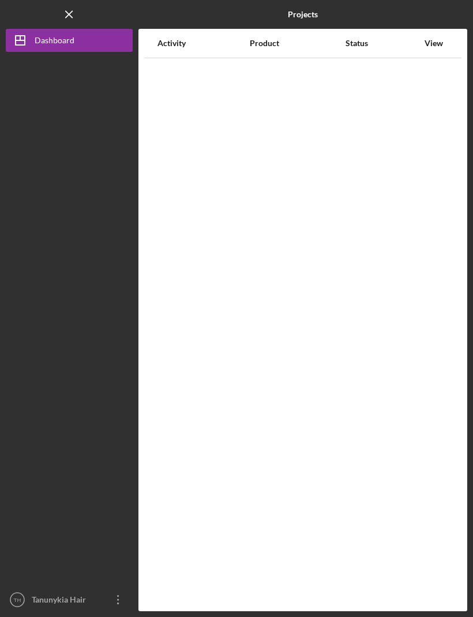
click at [101, 41] on button "Icon/Dashboard Dashboard" at bounding box center [69, 40] width 127 height 23
click at [180, 47] on div "Activity" at bounding box center [202, 43] width 91 height 9
click at [78, 17] on icon "Icon/Menu Close" at bounding box center [70, 15] width 26 height 26
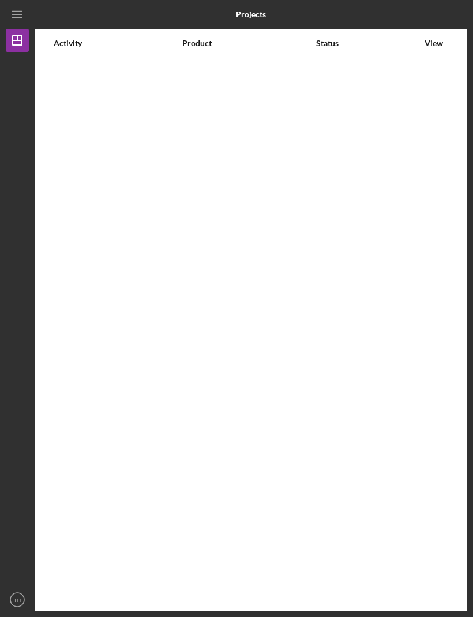
click at [214, 34] on div "Product" at bounding box center [248, 43] width 133 height 28
click at [323, 46] on div "Status" at bounding box center [367, 43] width 102 height 9
click at [15, 14] on line "button" at bounding box center [16, 14] width 9 height 0
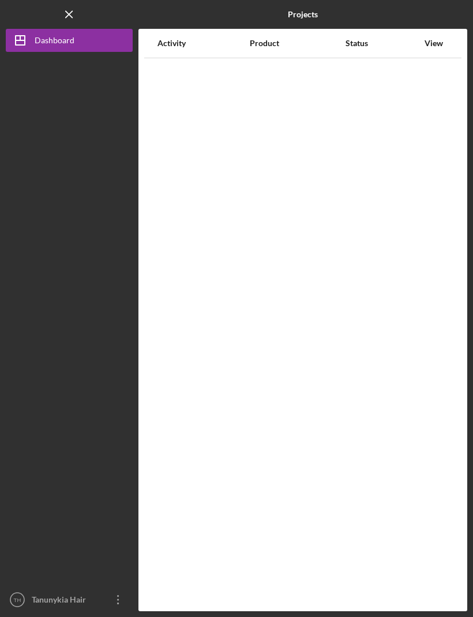
click at [25, 44] on polygon "button" at bounding box center [20, 40] width 9 height 9
click at [426, 72] on icon "Icon/Navigate" at bounding box center [434, 73] width 26 height 26
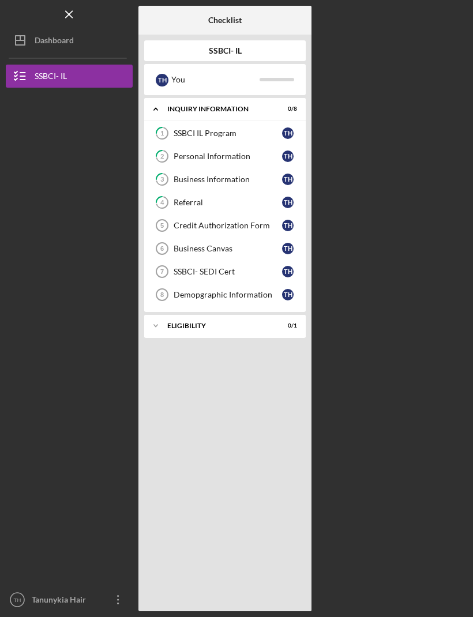
click at [227, 246] on div "Business Canvas" at bounding box center [228, 248] width 108 height 9
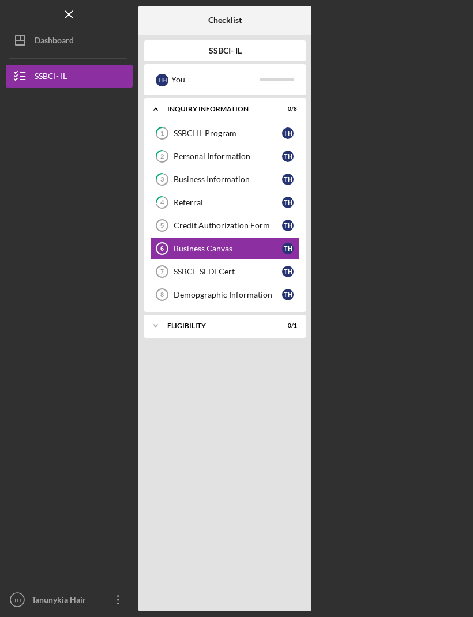
scroll to position [38, 0]
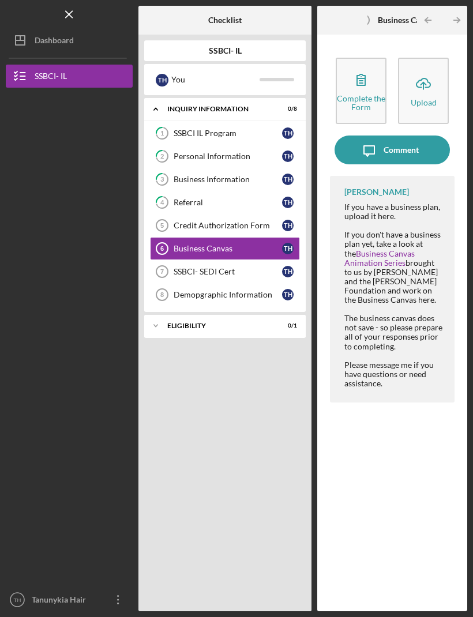
click at [107, 29] on button "Icon/Dashboard Dashboard" at bounding box center [69, 40] width 127 height 23
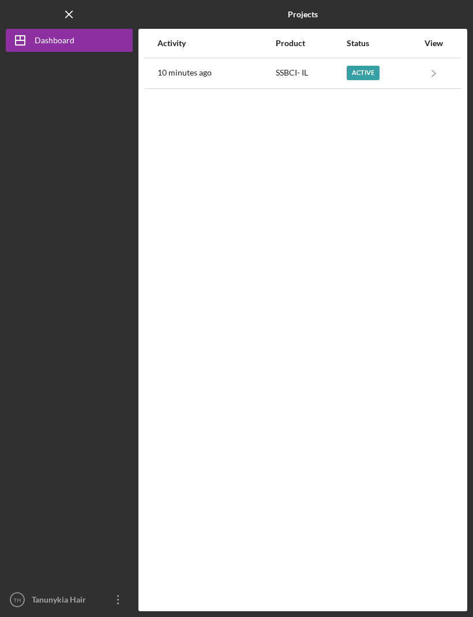
click at [441, 60] on icon "Icon/Navigate" at bounding box center [434, 73] width 26 height 26
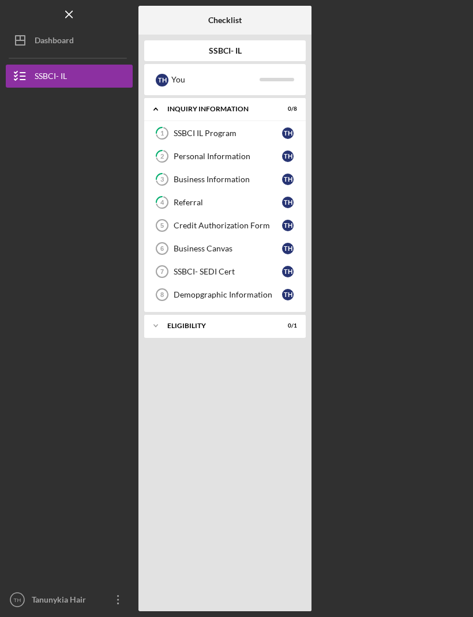
click at [242, 244] on div "Business Canvas" at bounding box center [228, 248] width 108 height 9
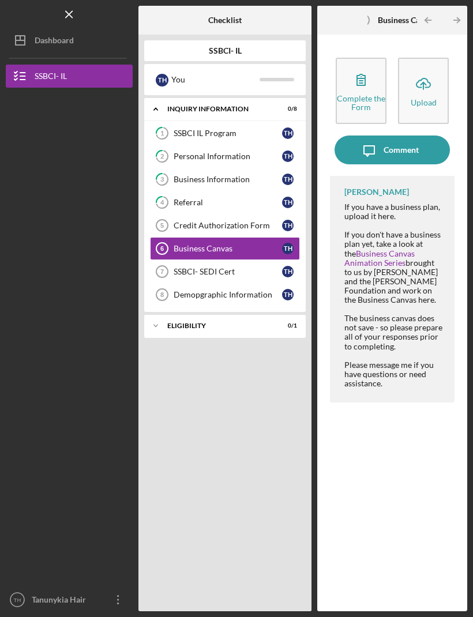
click at [361, 94] on div "Complete the Form" at bounding box center [361, 102] width 48 height 17
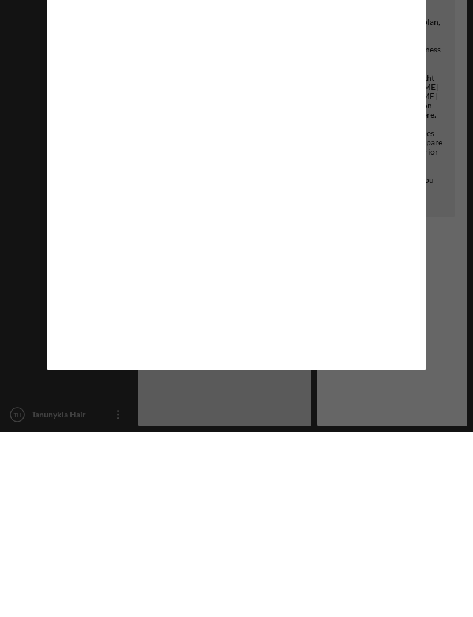
scroll to position [38, 0]
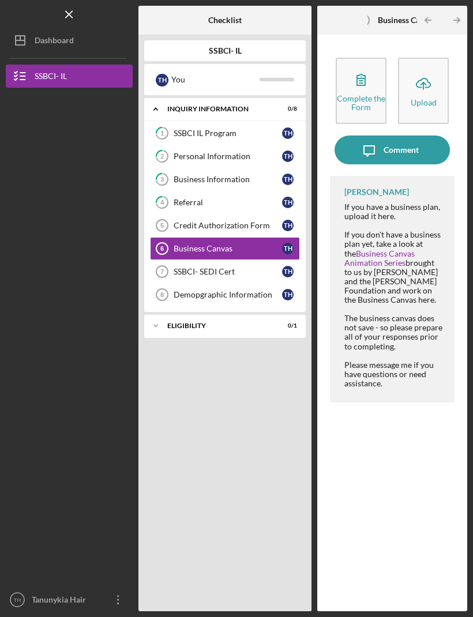
click at [401, 360] on div "Please message me if you have questions or need assistance." at bounding box center [393, 374] width 99 height 28
click at [374, 94] on div "Complete the Form" at bounding box center [361, 102] width 48 height 17
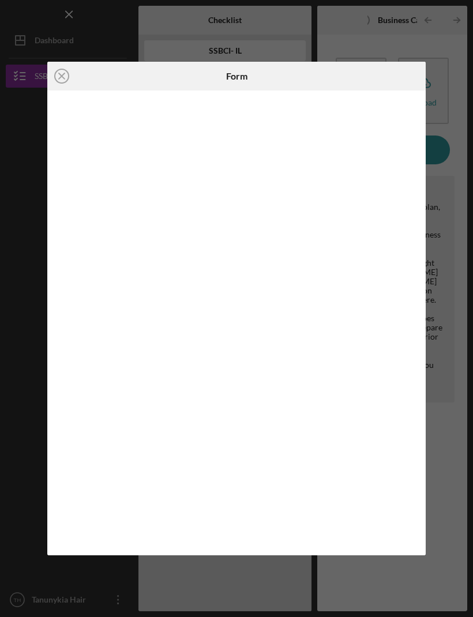
click at [62, 70] on icon "Icon/Close" at bounding box center [61, 76] width 29 height 29
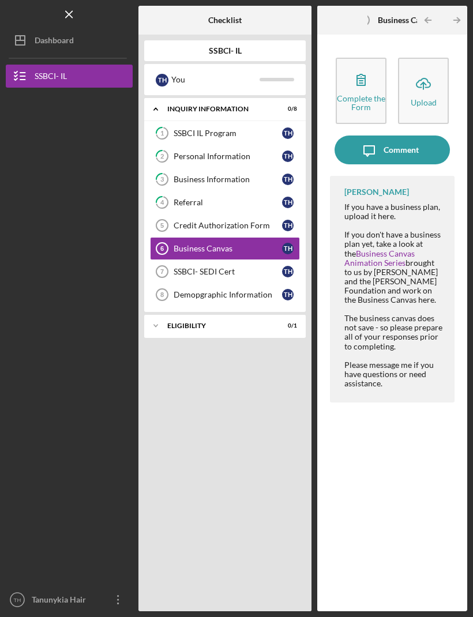
click at [427, 98] on div "Upload" at bounding box center [423, 102] width 26 height 9
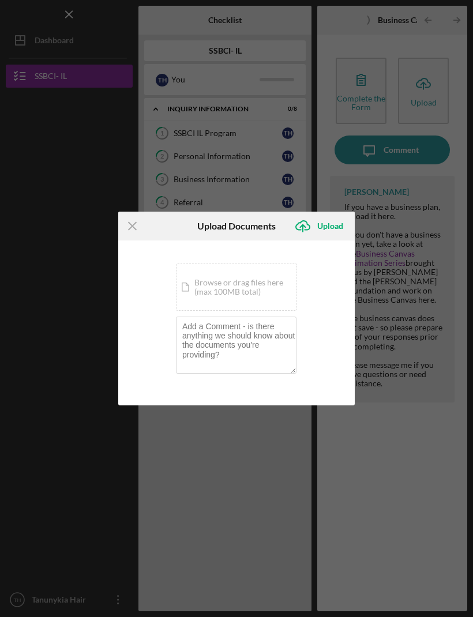
click at [134, 228] on line at bounding box center [132, 226] width 7 height 7
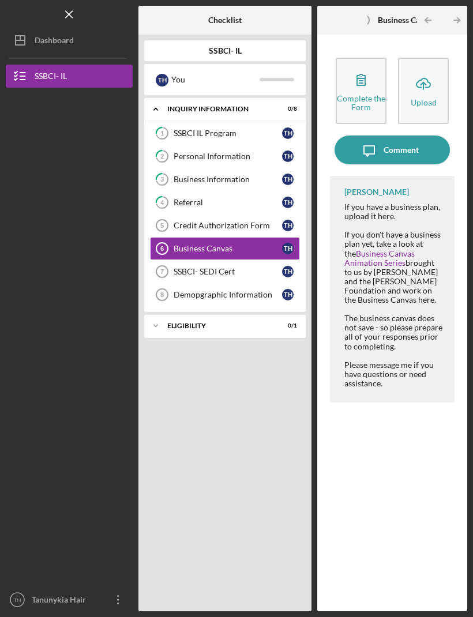
click at [415, 248] on link "Business Canvas Animation Series" at bounding box center [379, 257] width 70 height 19
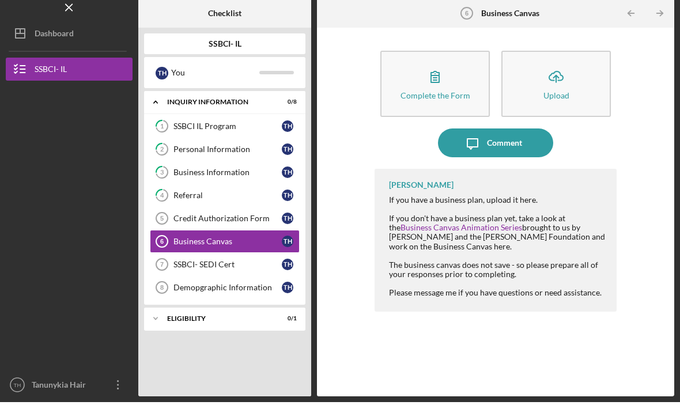
scroll to position [38, 0]
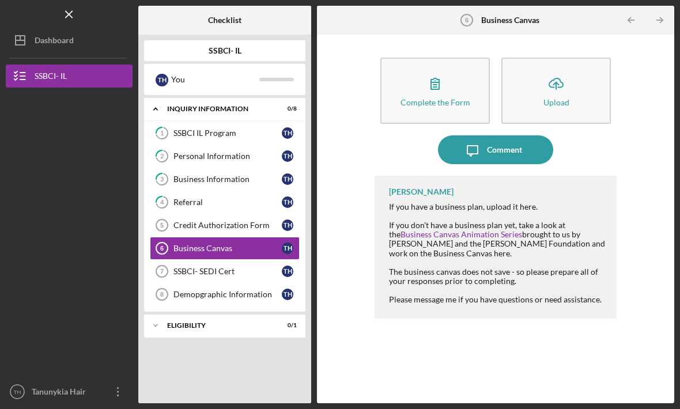
click at [472, 229] on link "Business Canvas Animation Series" at bounding box center [462, 234] width 122 height 10
click at [214, 267] on div "SSBCI- SEDI Cert" at bounding box center [228, 271] width 108 height 9
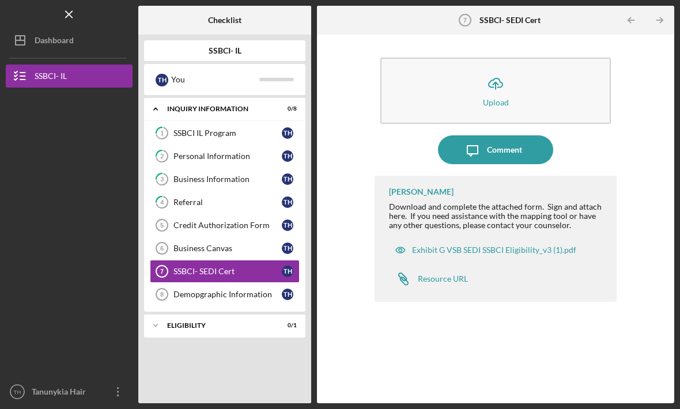
click at [472, 176] on div "[PERSON_NAME] Download and complete the attached form. Sign and attach here. If…" at bounding box center [496, 239] width 242 height 126
click at [472, 246] on div "Exhibit G VSB SEDI SSBCI Eligibility_v3 (1).pdf" at bounding box center [494, 250] width 164 height 9
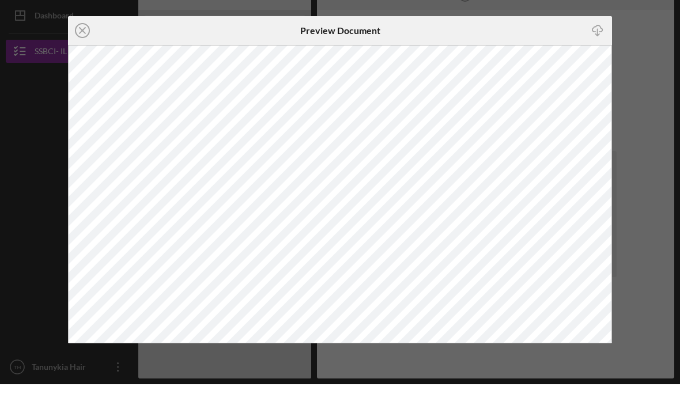
scroll to position [38, 0]
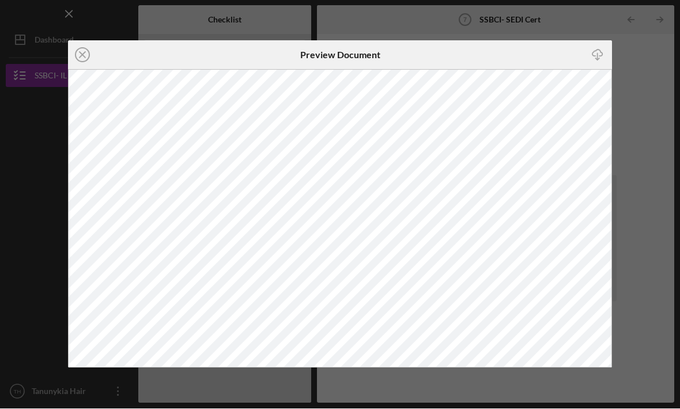
click at [83, 44] on icon "Icon/Close" at bounding box center [82, 55] width 29 height 29
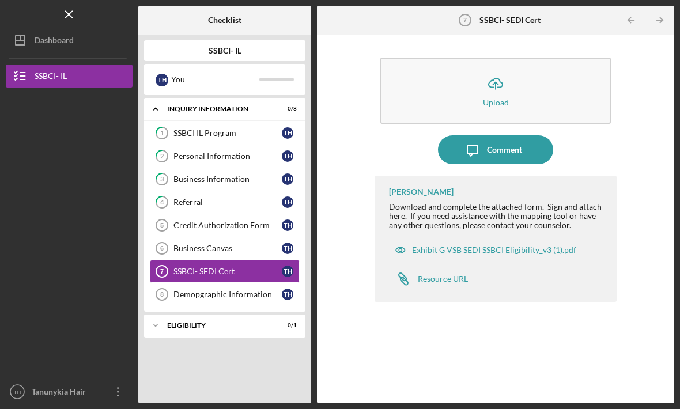
click at [241, 290] on div "Demopgraphic Information" at bounding box center [228, 294] width 108 height 9
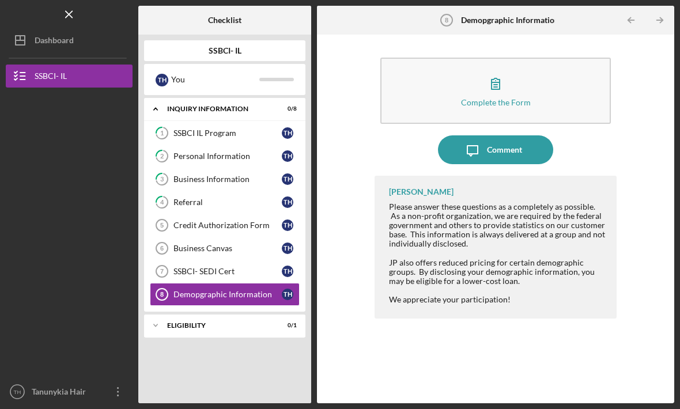
click at [236, 221] on div "Credit Authorization Form" at bounding box center [228, 225] width 108 height 9
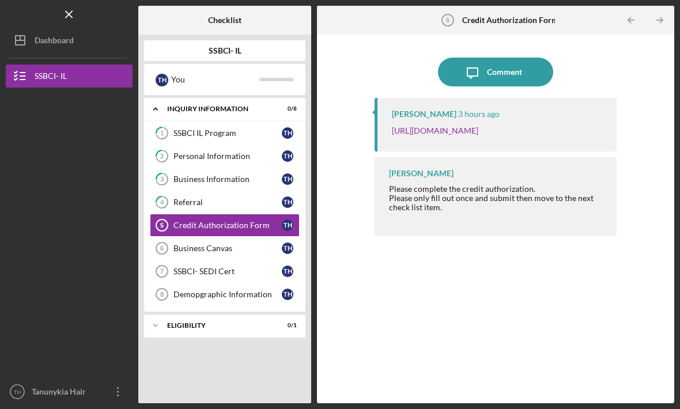
click at [225, 237] on link "Business Canvas 6 Business Canvas T H" at bounding box center [225, 248] width 150 height 23
